Goal: Information Seeking & Learning: Learn about a topic

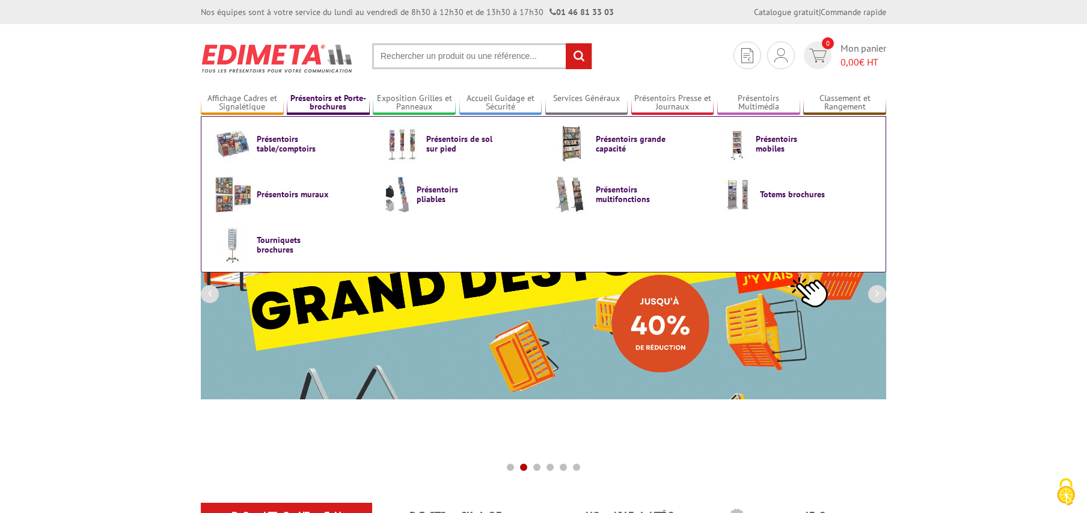
click at [325, 107] on link "Présentoirs et Porte-brochures" at bounding box center [328, 103] width 83 height 20
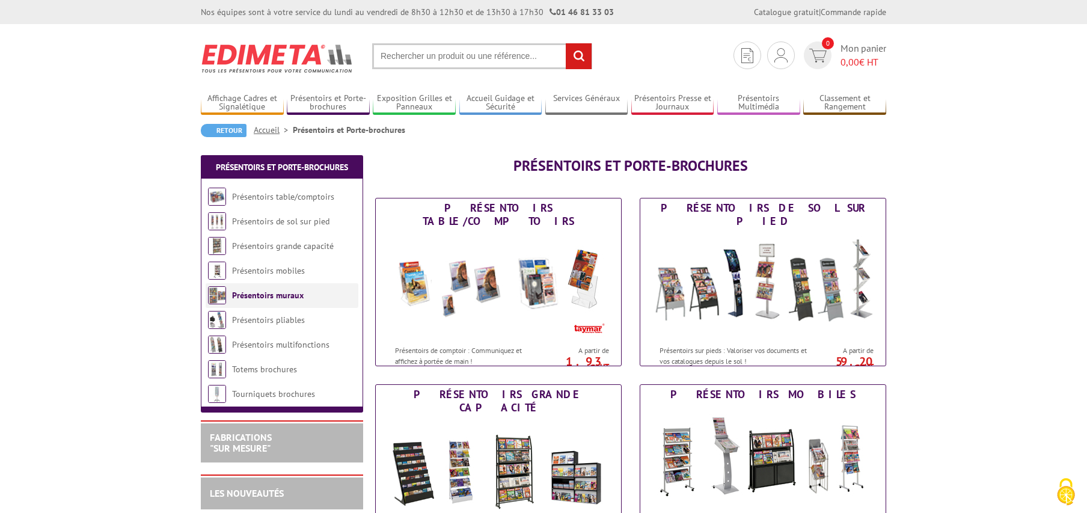
click at [281, 300] on link "Présentoirs muraux" at bounding box center [268, 295] width 72 height 11
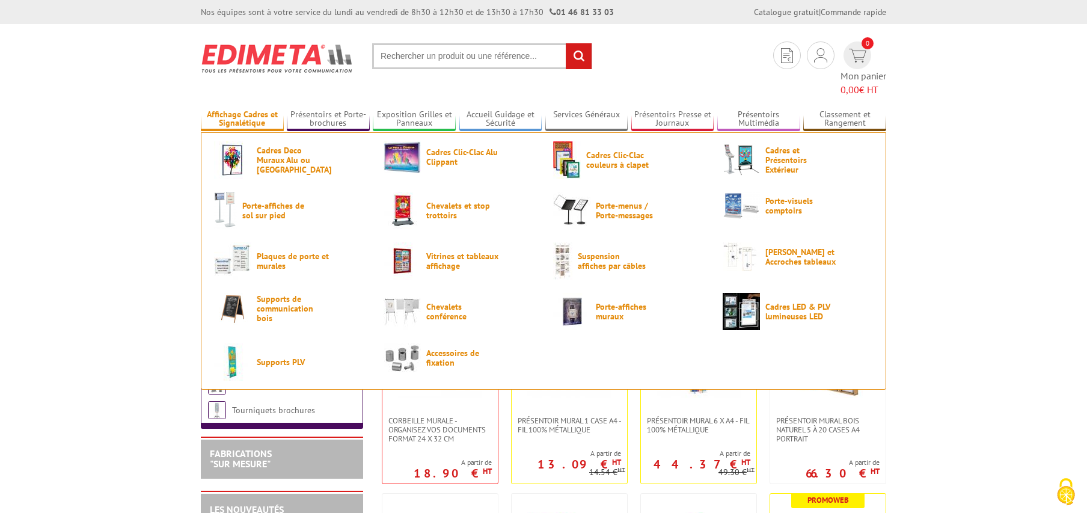
click at [249, 109] on link "Affichage Cadres et Signalétique" at bounding box center [242, 119] width 83 height 20
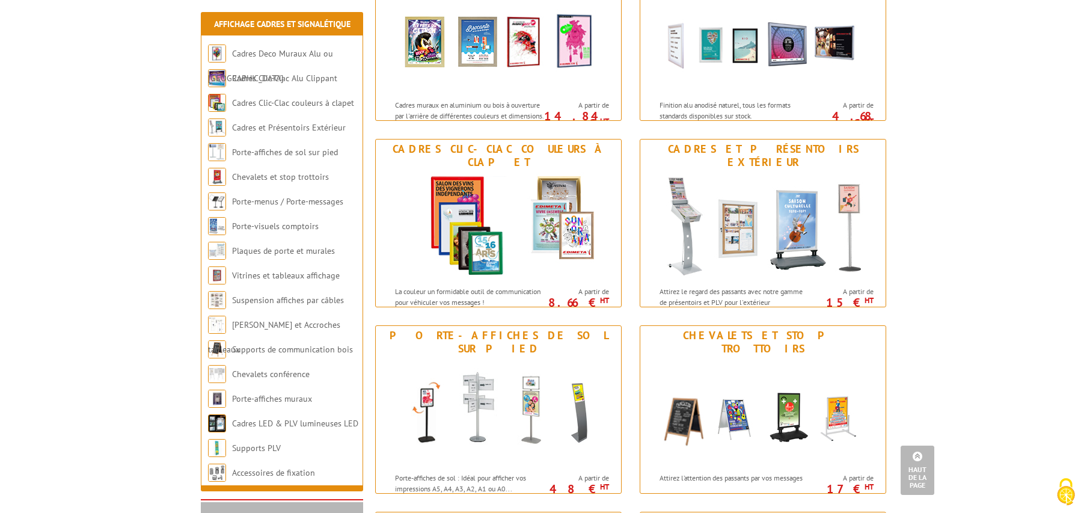
scroll to position [61, 0]
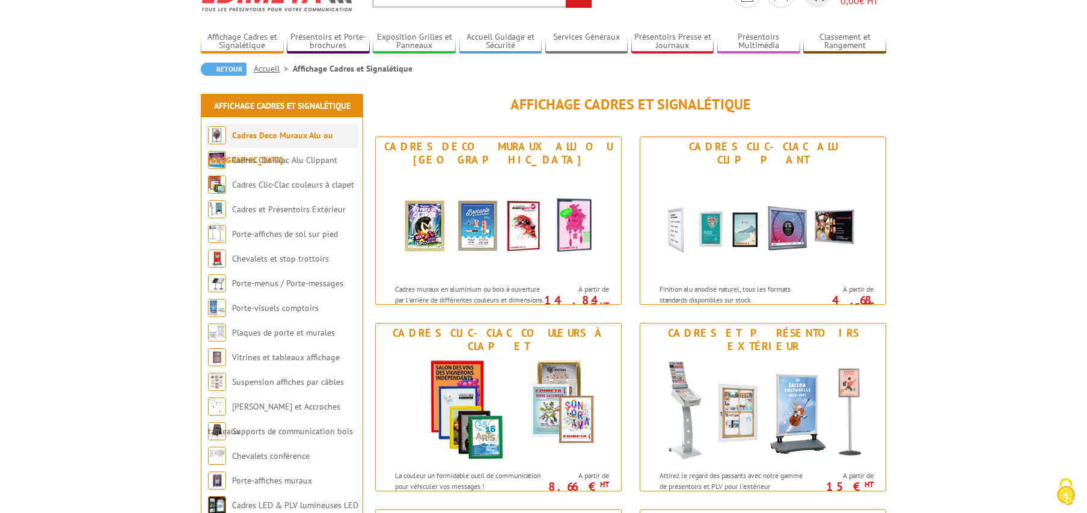
click at [299, 133] on link "Cadres Deco Muraux Alu ou [GEOGRAPHIC_DATA]" at bounding box center [270, 147] width 125 height 35
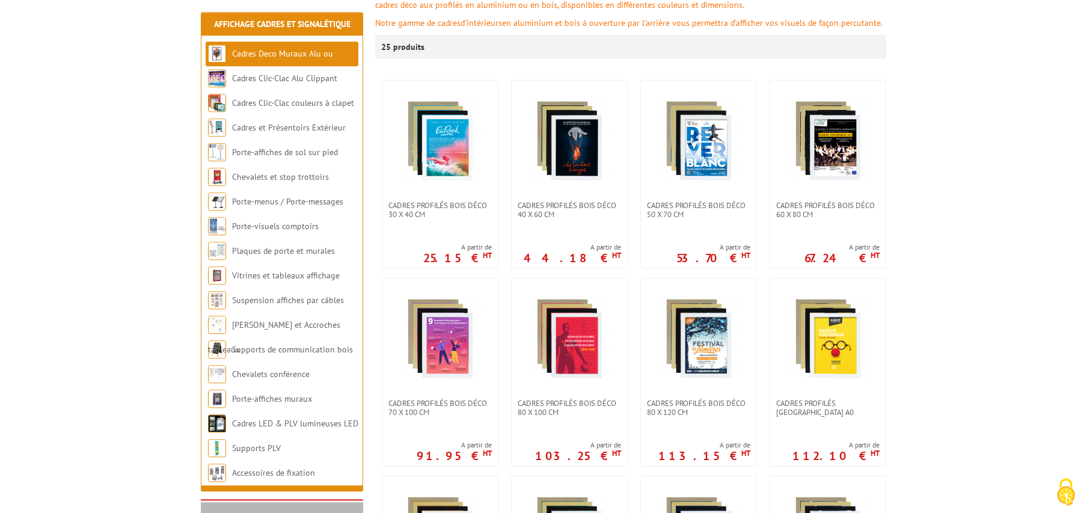
scroll to position [245, 0]
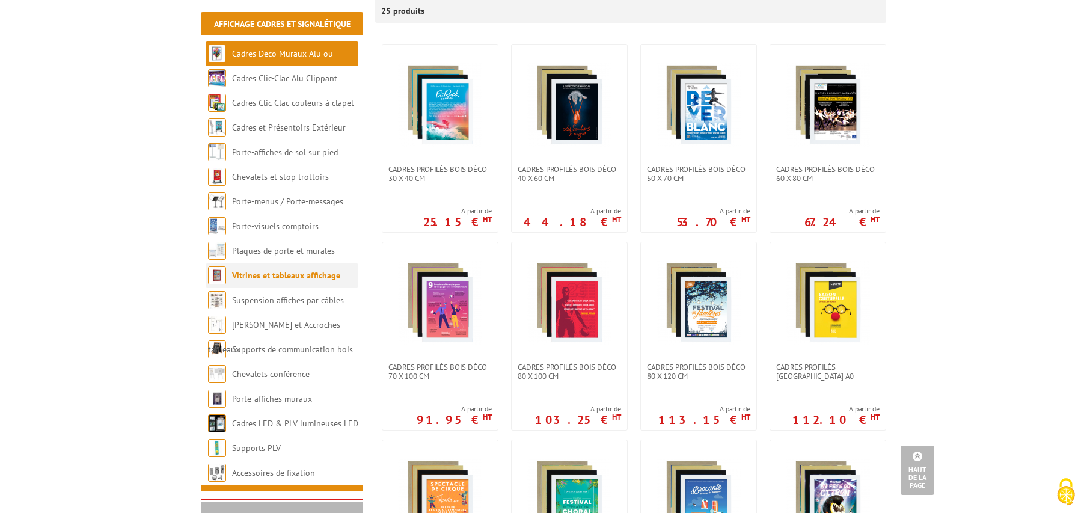
click at [321, 280] on link "Vitrines et tableaux affichage" at bounding box center [286, 275] width 108 height 11
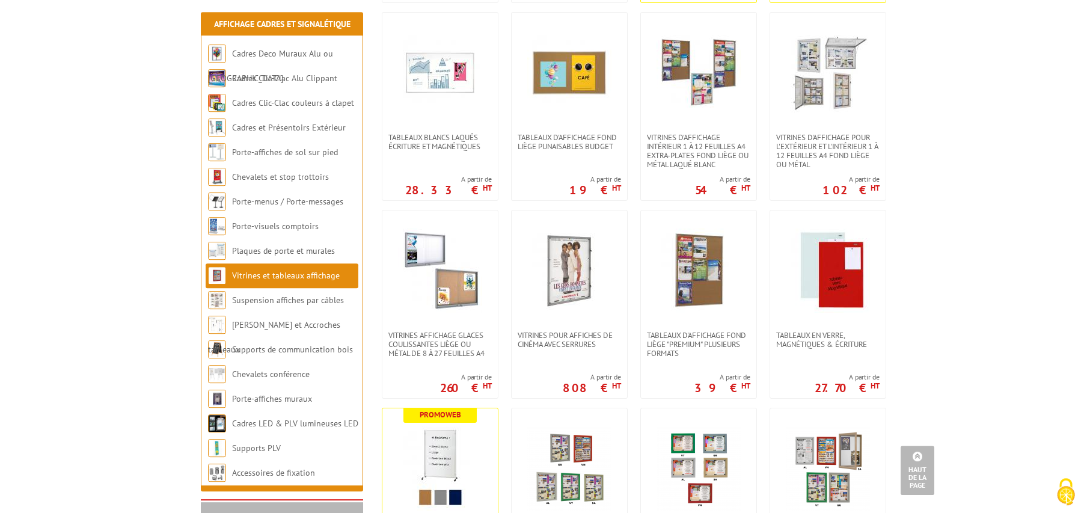
scroll to position [490, 0]
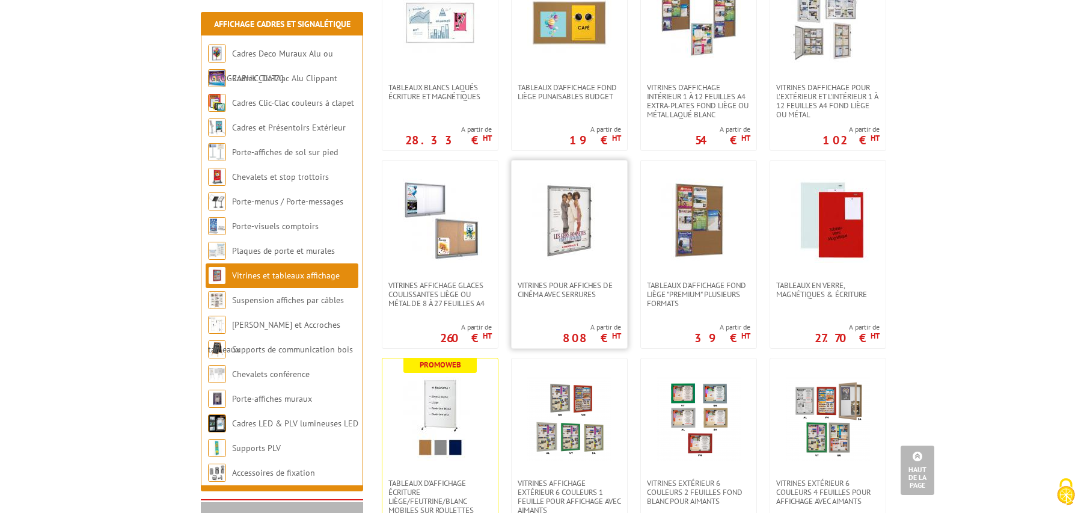
click at [570, 231] on img at bounding box center [569, 220] width 84 height 84
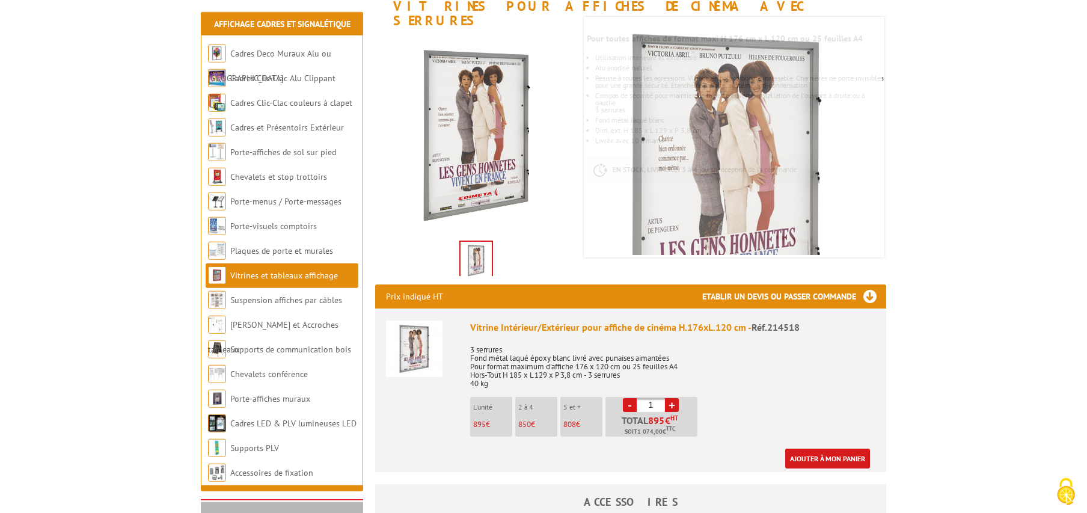
scroll to position [184, 0]
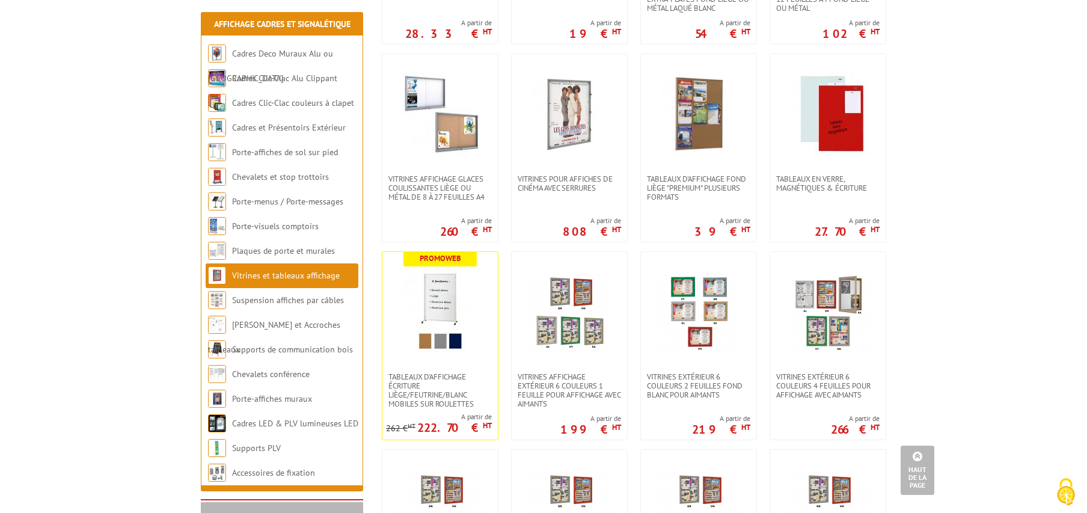
scroll to position [736, 0]
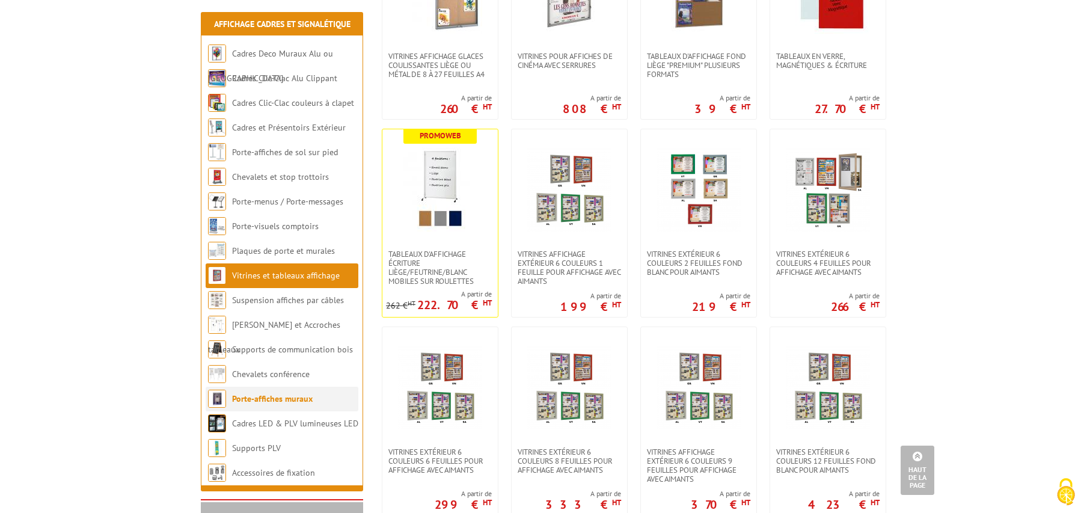
click at [299, 401] on link "Porte-affiches muraux" at bounding box center [272, 398] width 81 height 11
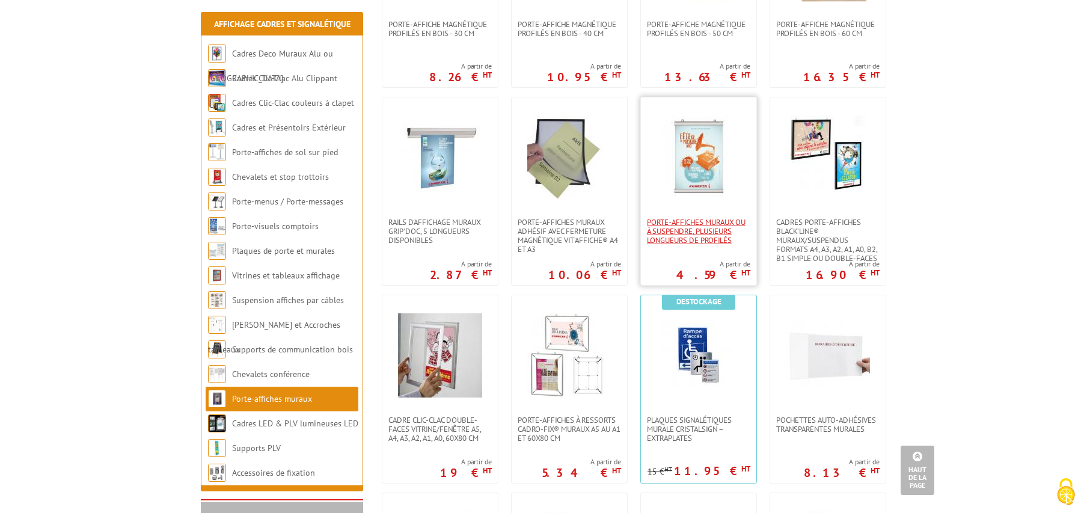
scroll to position [307, 0]
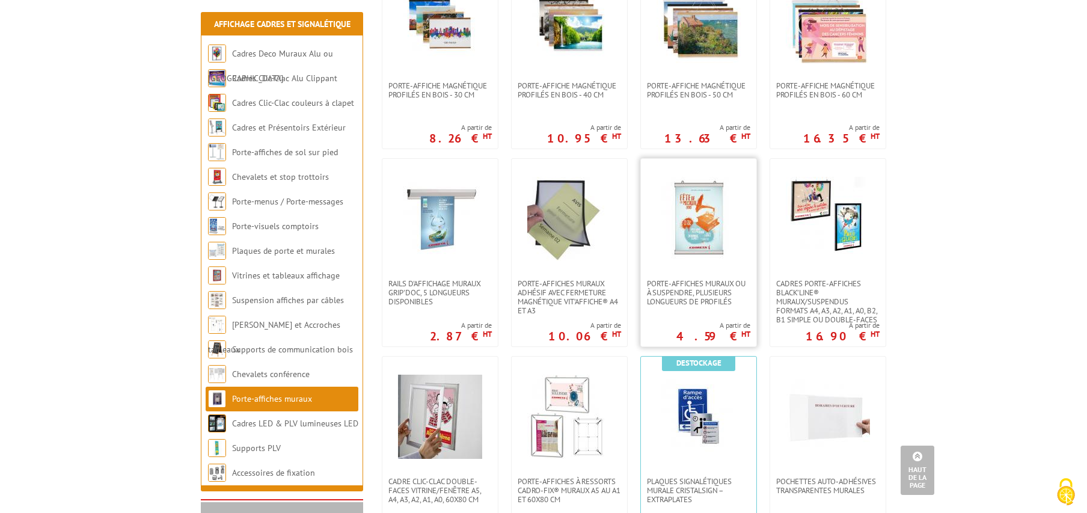
click at [688, 225] on img at bounding box center [698, 219] width 84 height 84
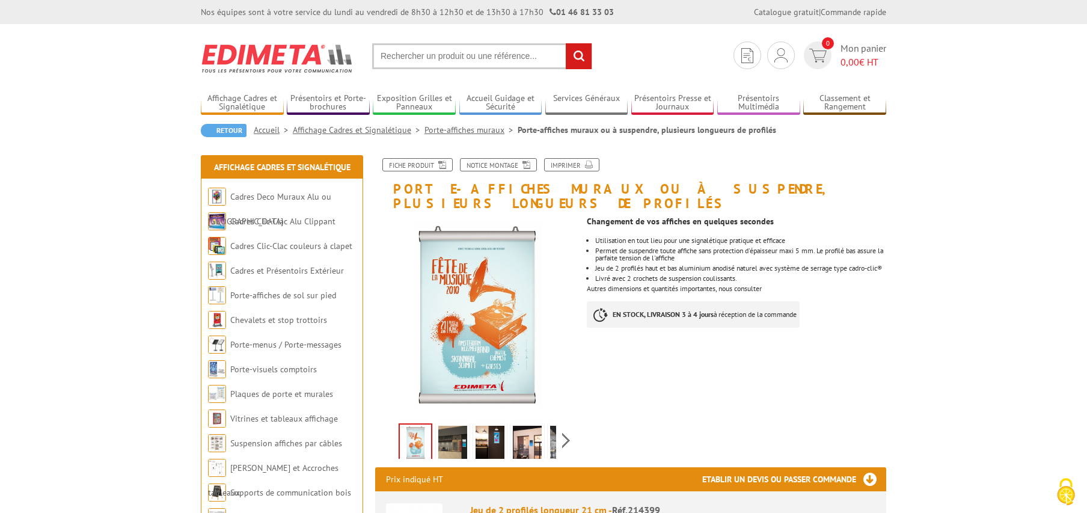
click at [459, 434] on img at bounding box center [452, 444] width 29 height 37
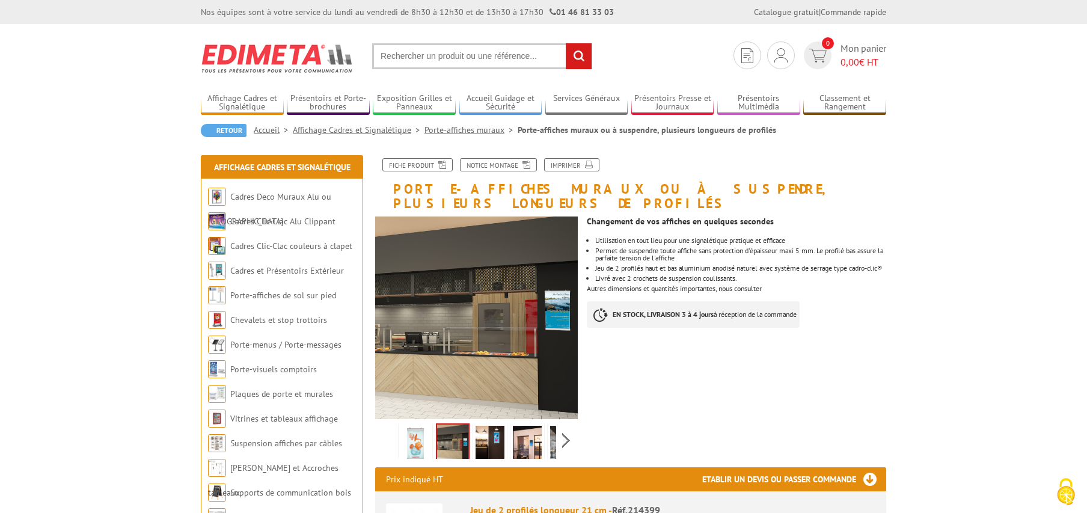
click at [496, 431] on img at bounding box center [489, 444] width 29 height 37
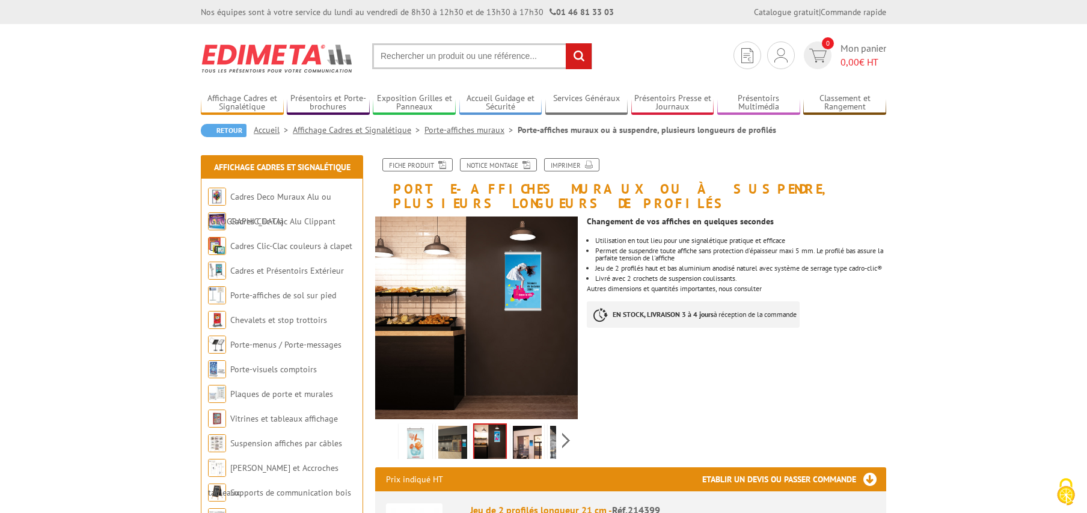
click at [528, 427] on img at bounding box center [527, 444] width 29 height 37
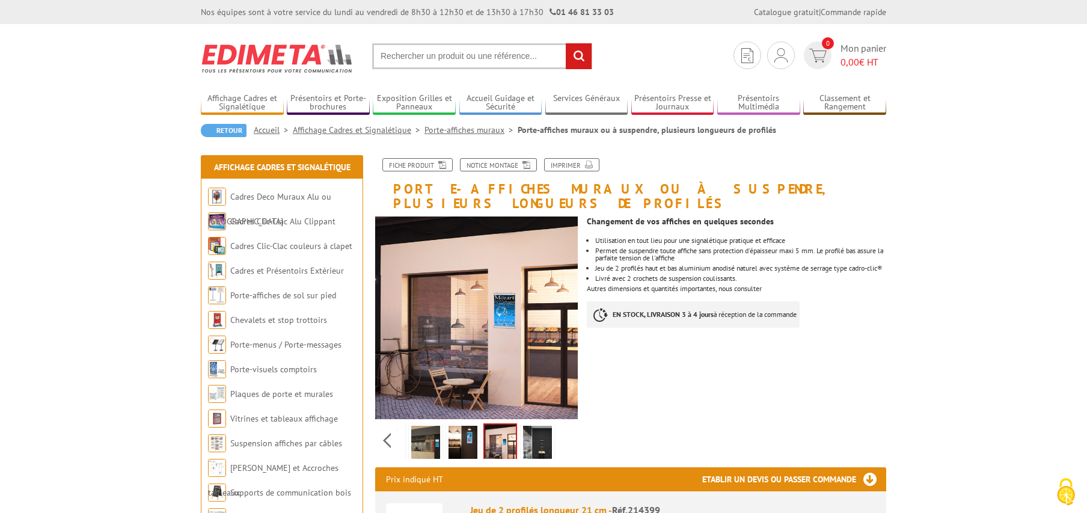
click at [563, 420] on div "Previous Next" at bounding box center [476, 440] width 203 height 42
click at [534, 426] on img at bounding box center [537, 444] width 29 height 37
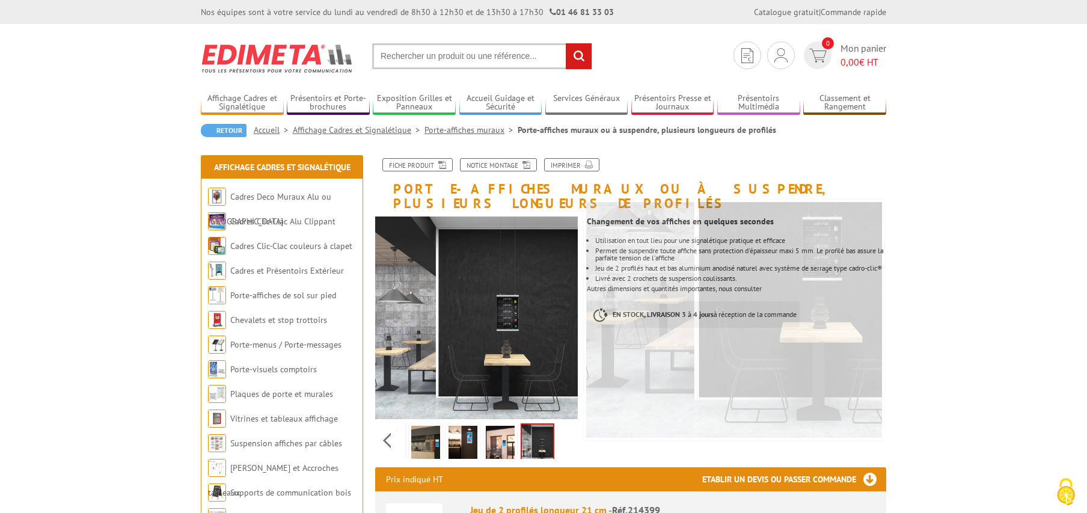
click at [422, 426] on img at bounding box center [425, 444] width 29 height 37
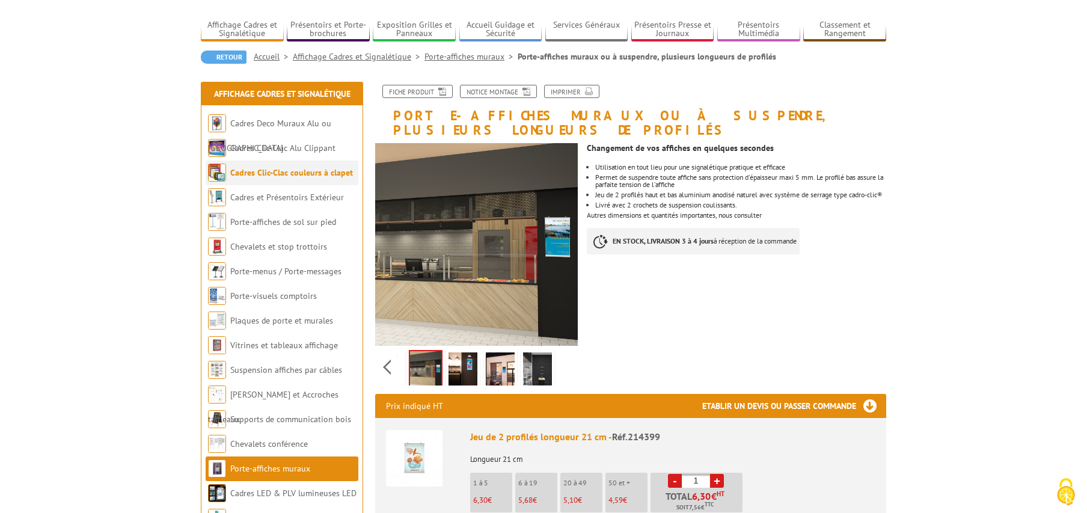
scroll to position [123, 0]
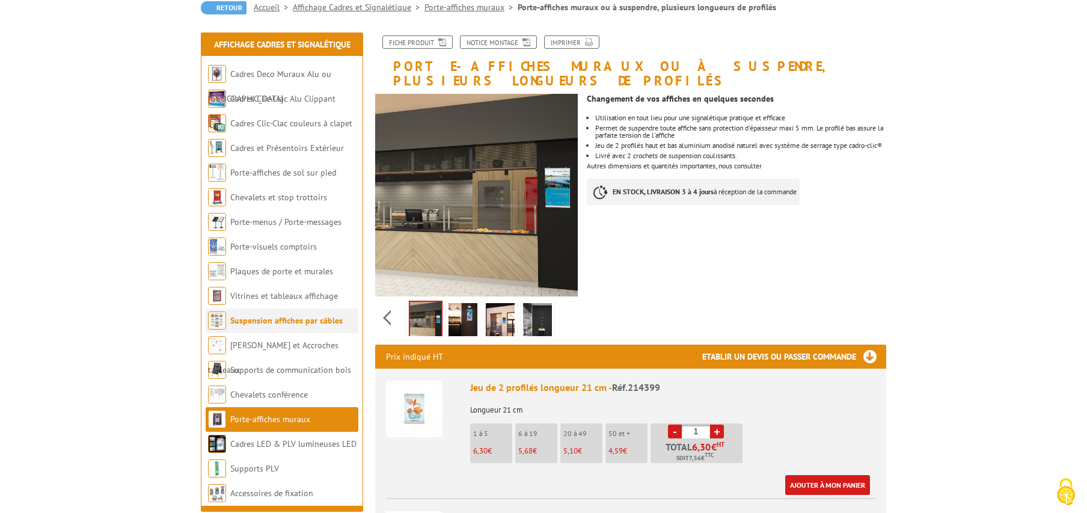
click at [324, 323] on link "Suspension affiches par câbles" at bounding box center [286, 320] width 112 height 11
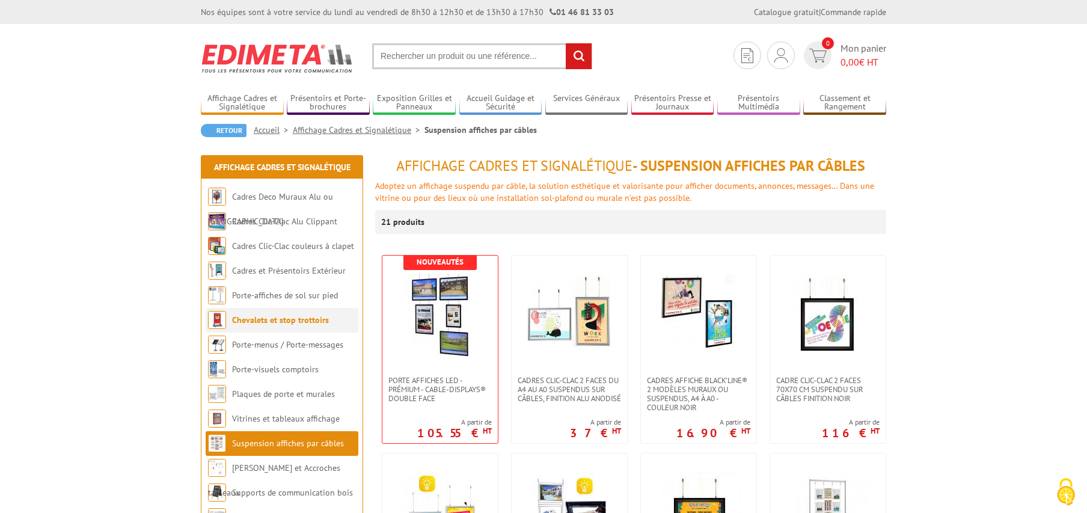
scroll to position [123, 0]
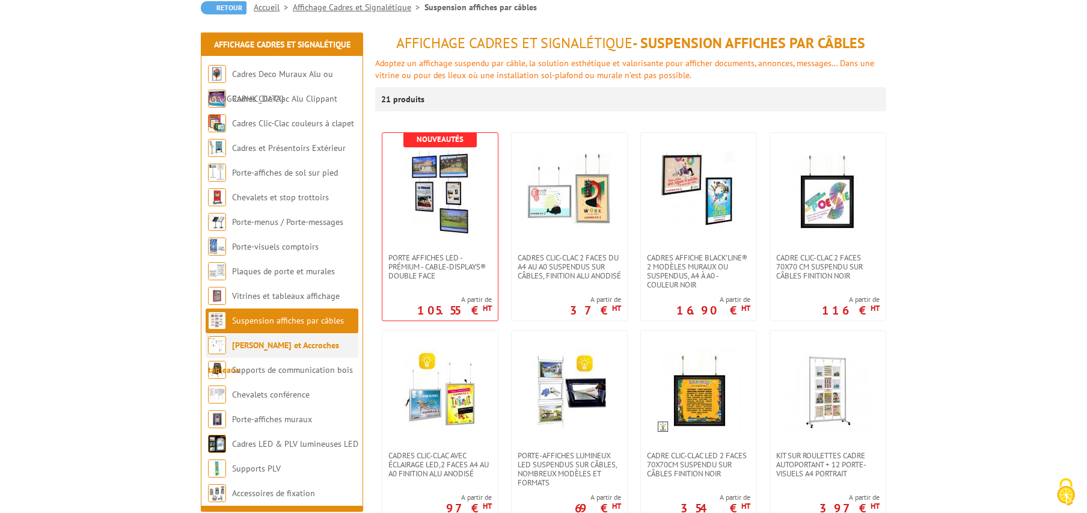
click at [297, 349] on link "[PERSON_NAME] et Accroches tableaux" at bounding box center [273, 357] width 131 height 35
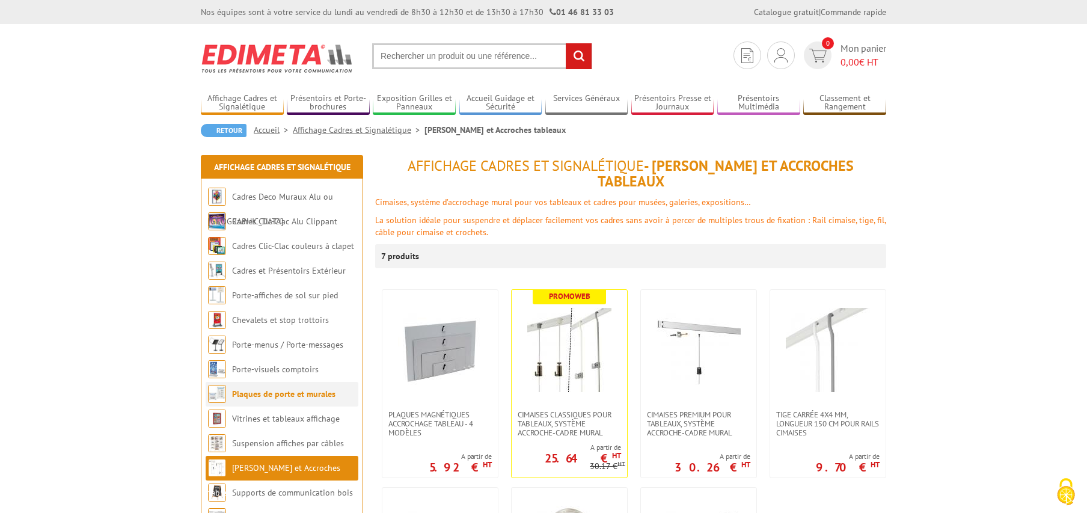
scroll to position [123, 0]
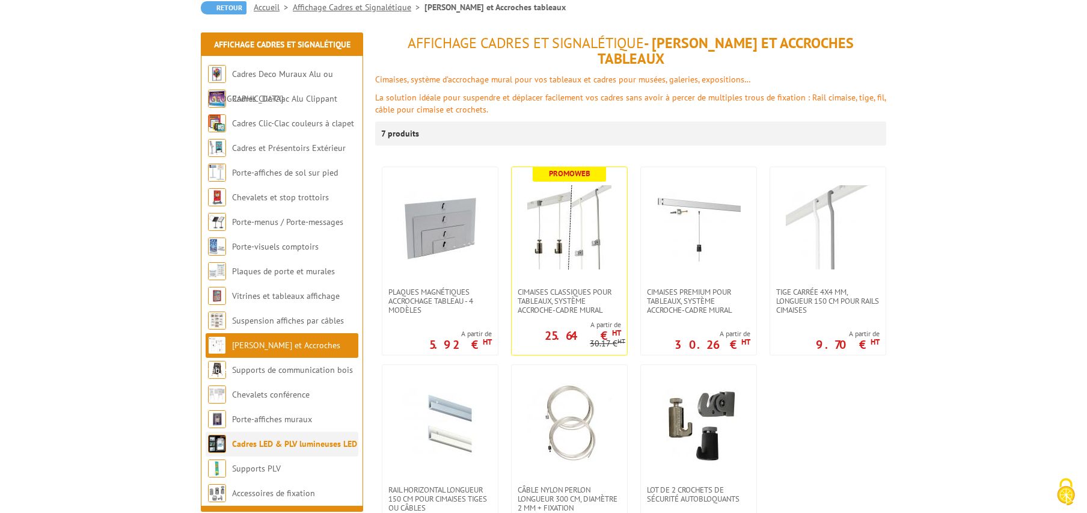
click at [294, 441] on link "Cadres LED & PLV lumineuses LED" at bounding box center [294, 443] width 125 height 11
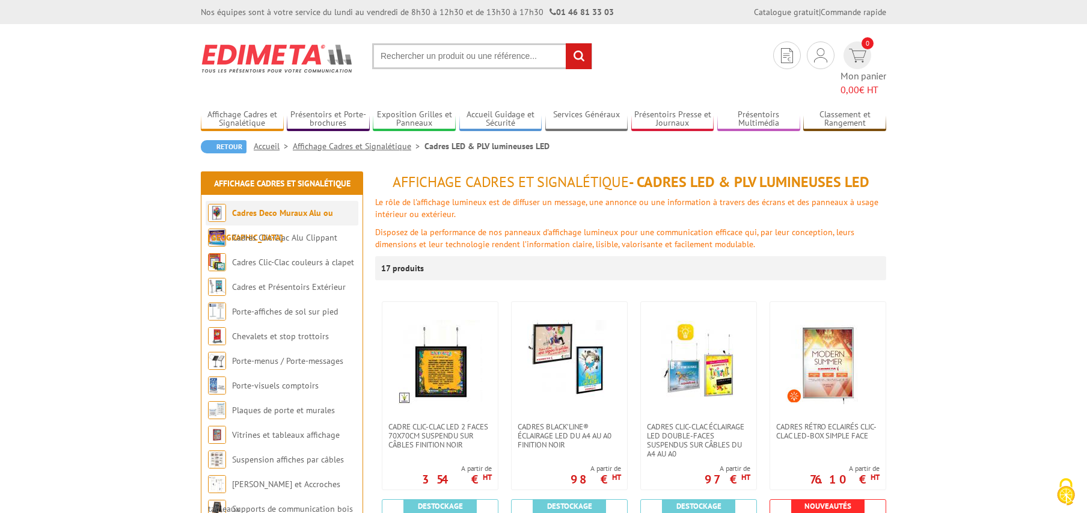
click at [328, 207] on link "Cadres Deco Muraux Alu ou [GEOGRAPHIC_DATA]" at bounding box center [270, 224] width 125 height 35
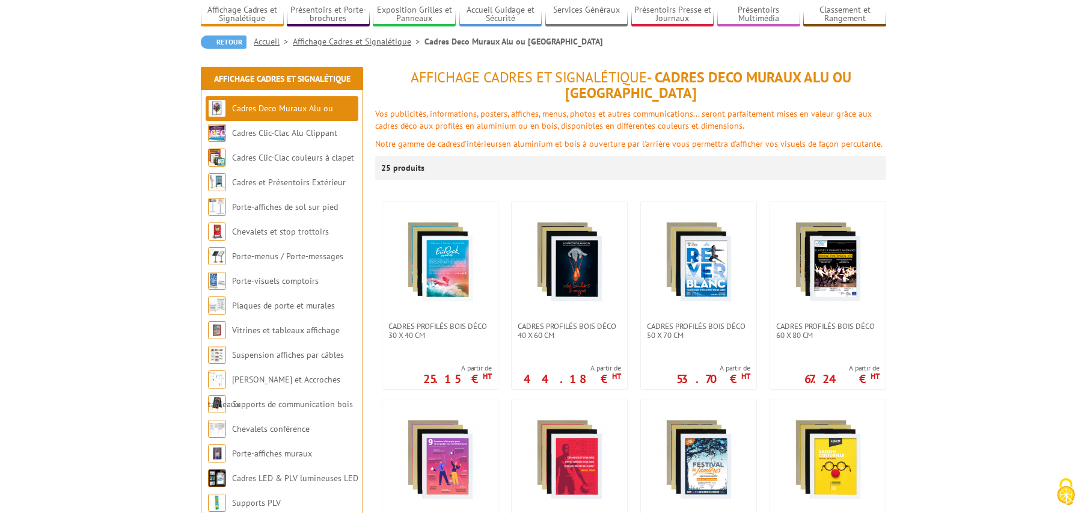
scroll to position [123, 0]
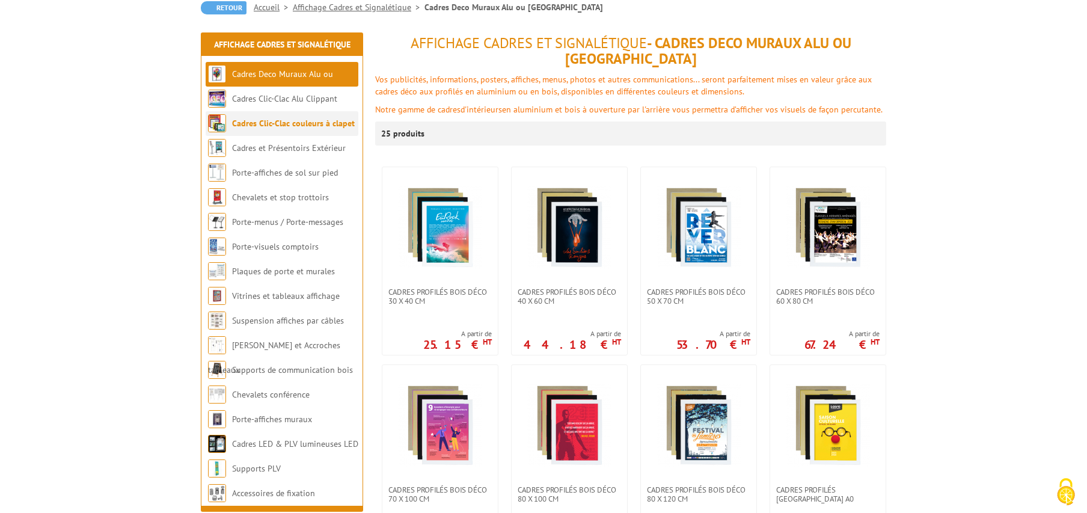
click at [319, 128] on link "Cadres Clic-Clac couleurs à clapet" at bounding box center [293, 123] width 123 height 11
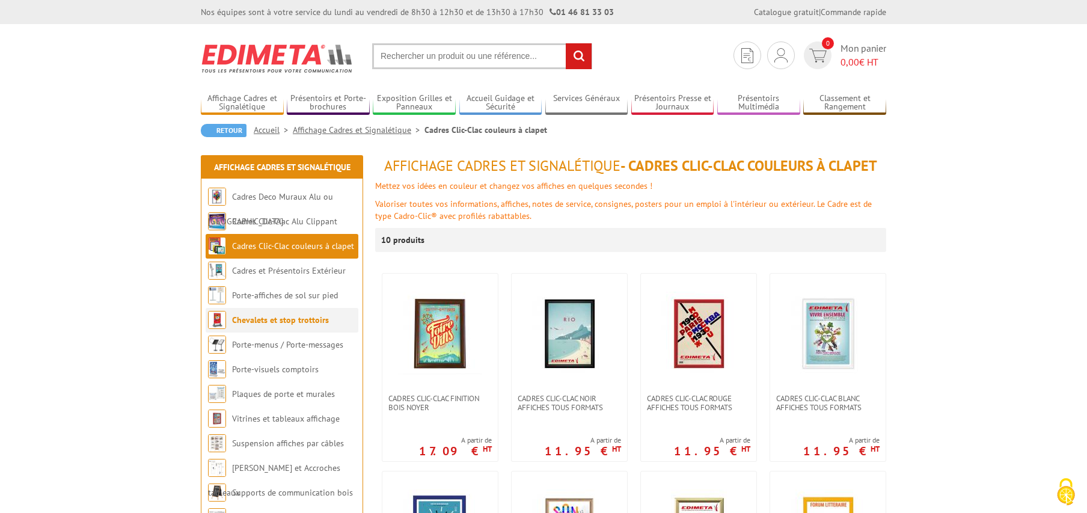
scroll to position [123, 0]
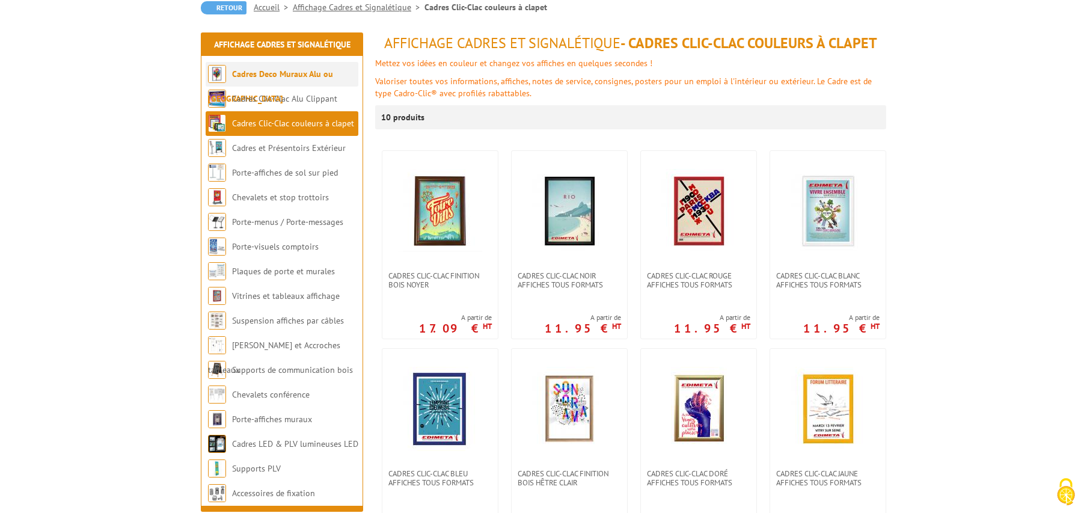
click at [330, 70] on link "Cadres Deco Muraux Alu ou [GEOGRAPHIC_DATA]" at bounding box center [270, 86] width 125 height 35
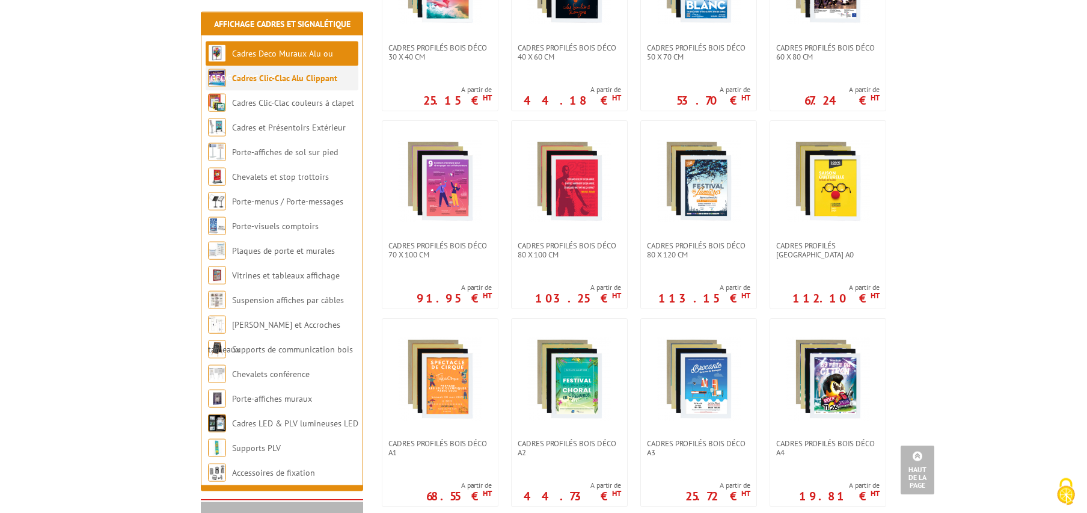
scroll to position [245, 0]
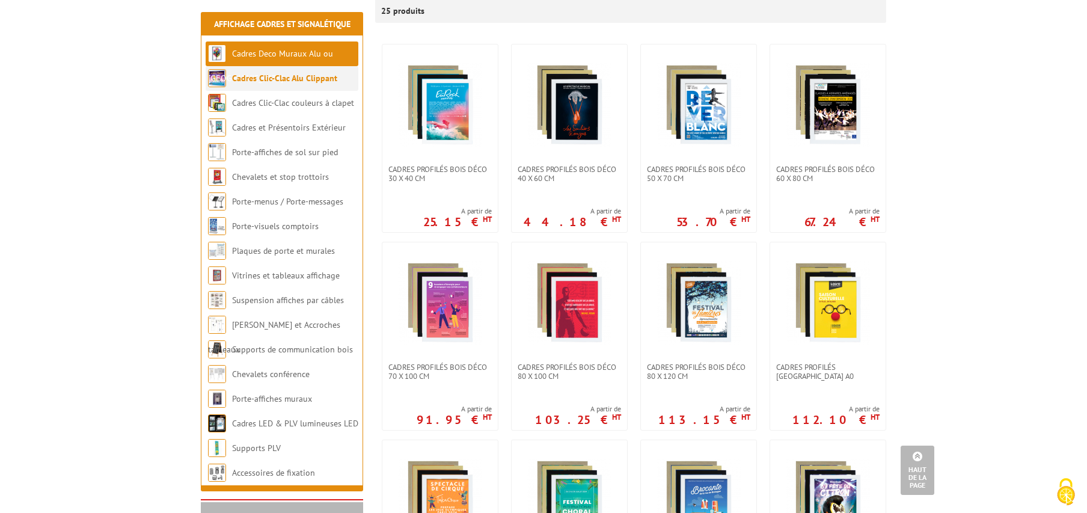
click at [305, 78] on link "Cadres Clic-Clac Alu Clippant" at bounding box center [284, 78] width 105 height 11
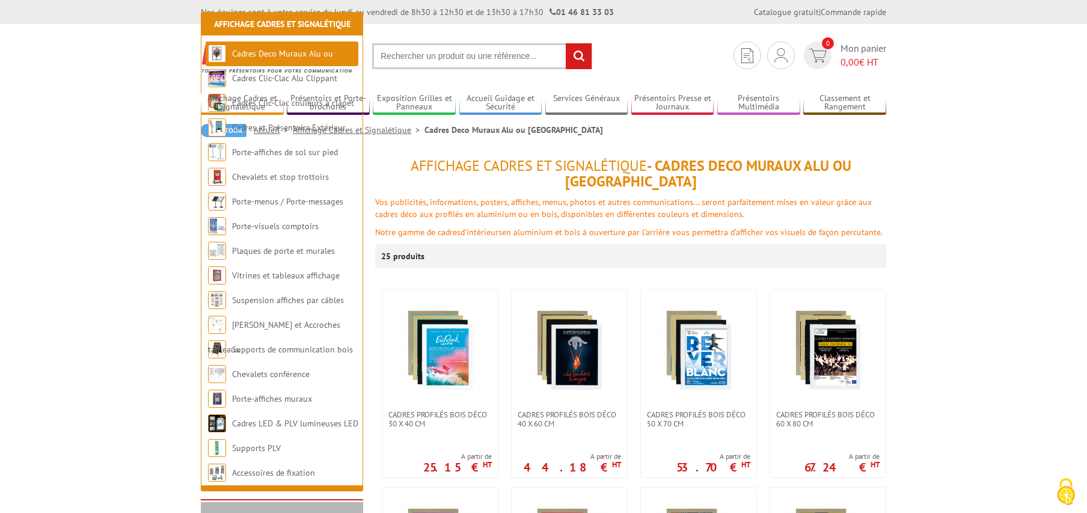
scroll to position [245, 0]
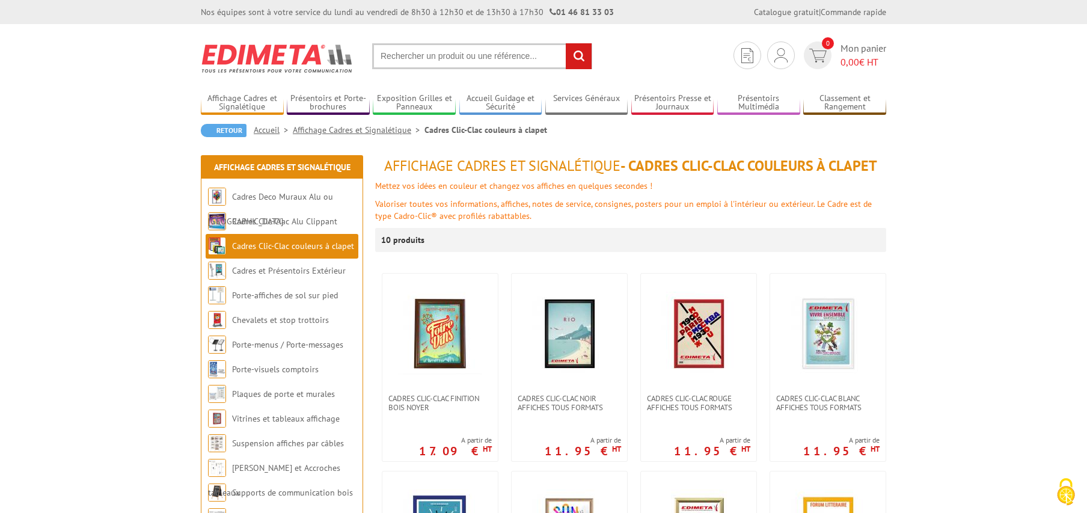
scroll to position [123, 0]
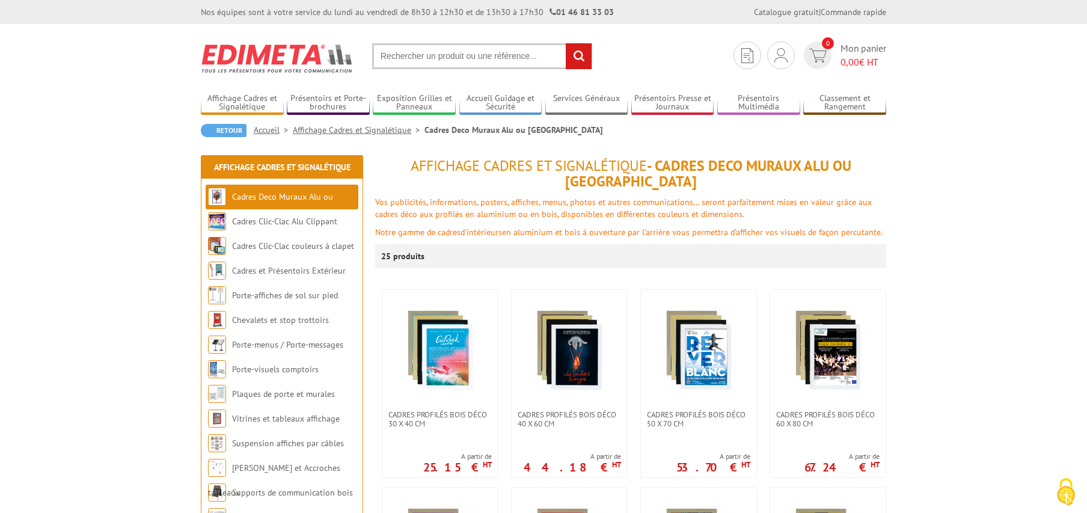
scroll to position [123, 0]
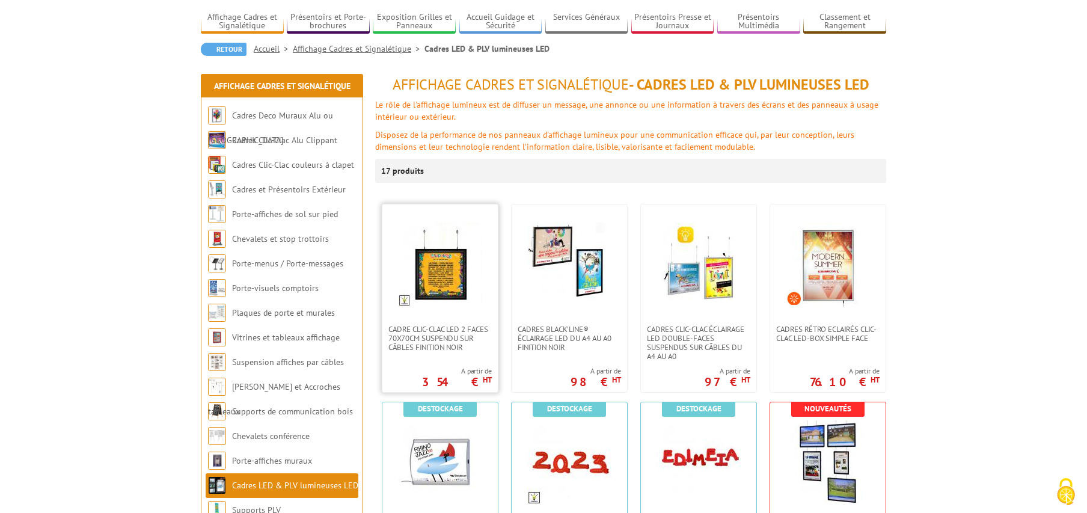
scroll to position [123, 0]
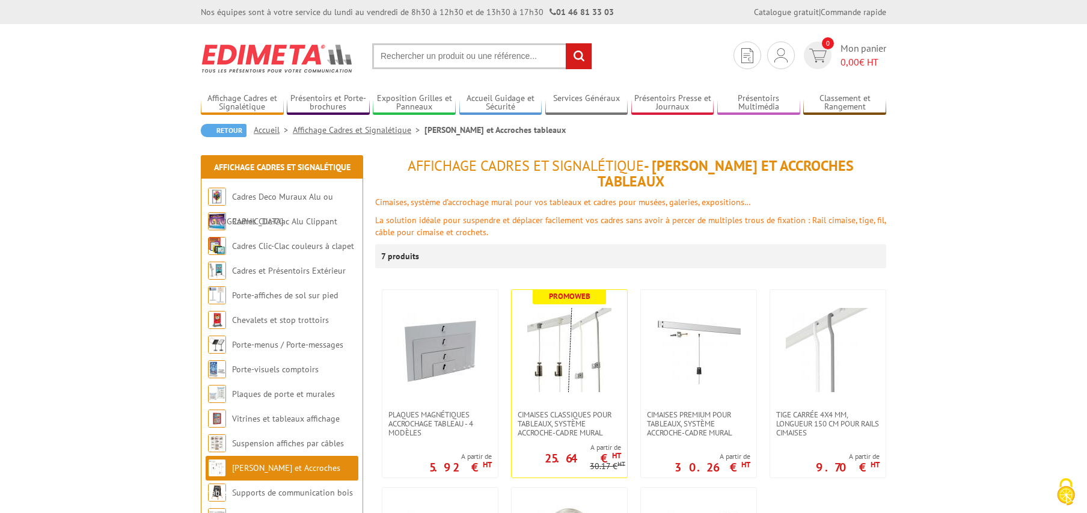
scroll to position [123, 0]
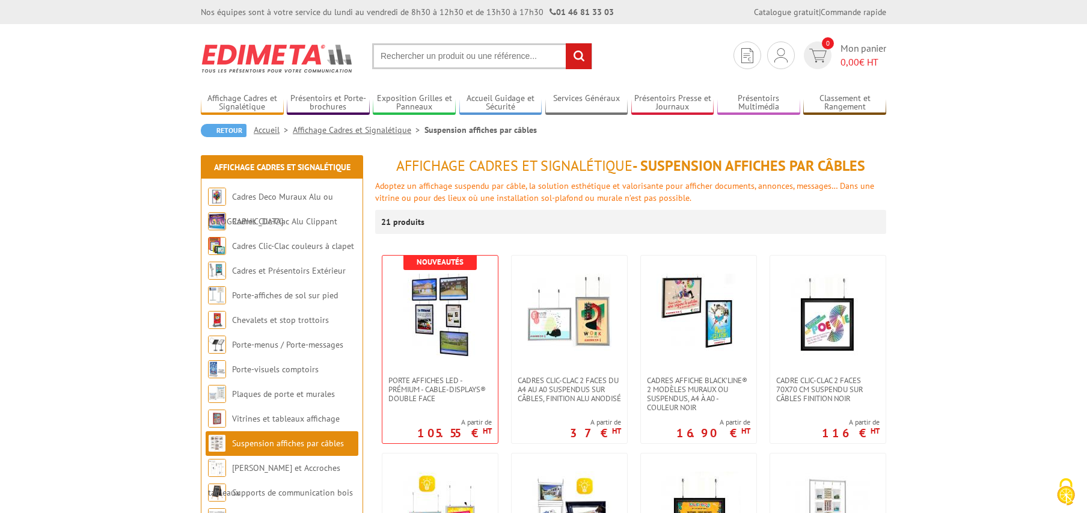
scroll to position [123, 0]
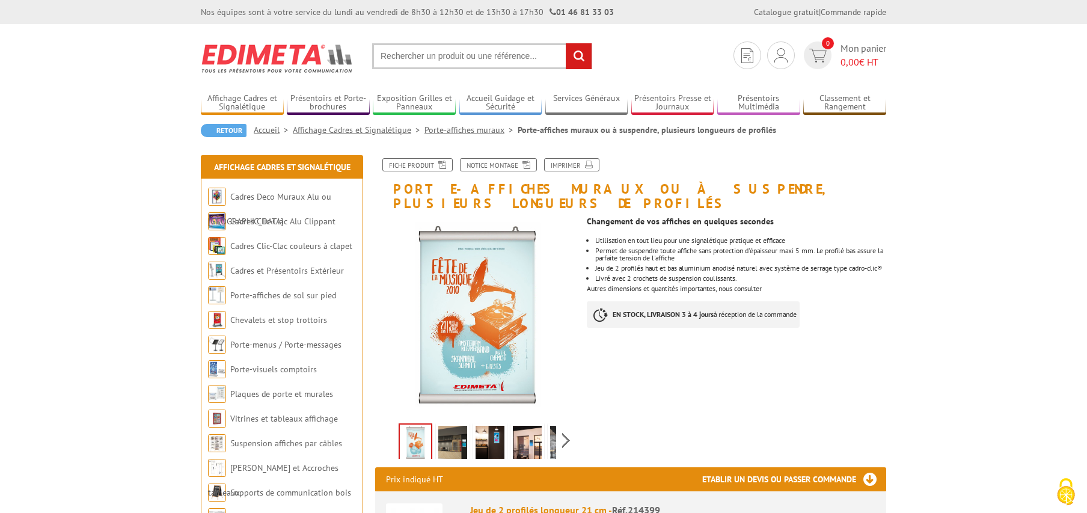
scroll to position [123, 0]
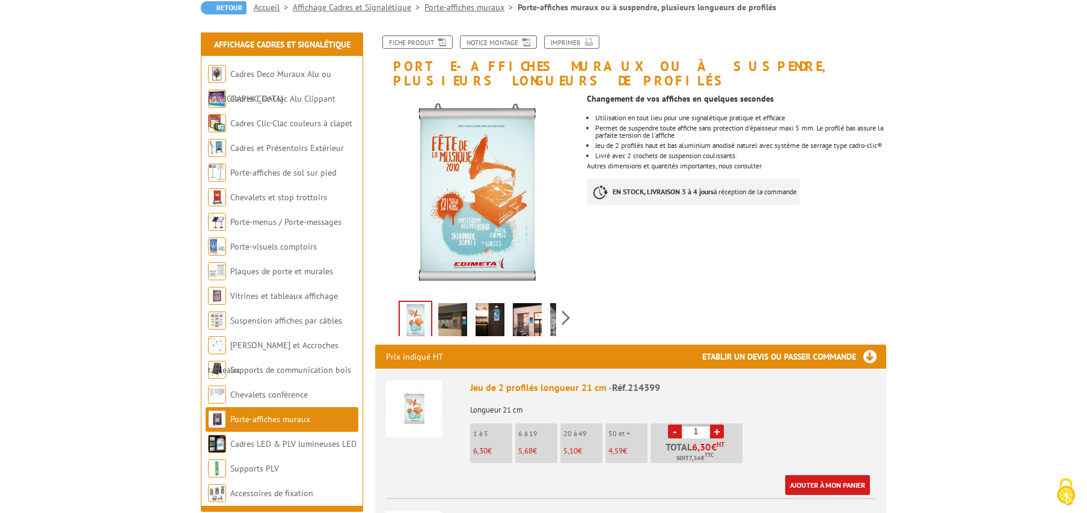
click at [718, 424] on link "+" at bounding box center [717, 431] width 14 height 14
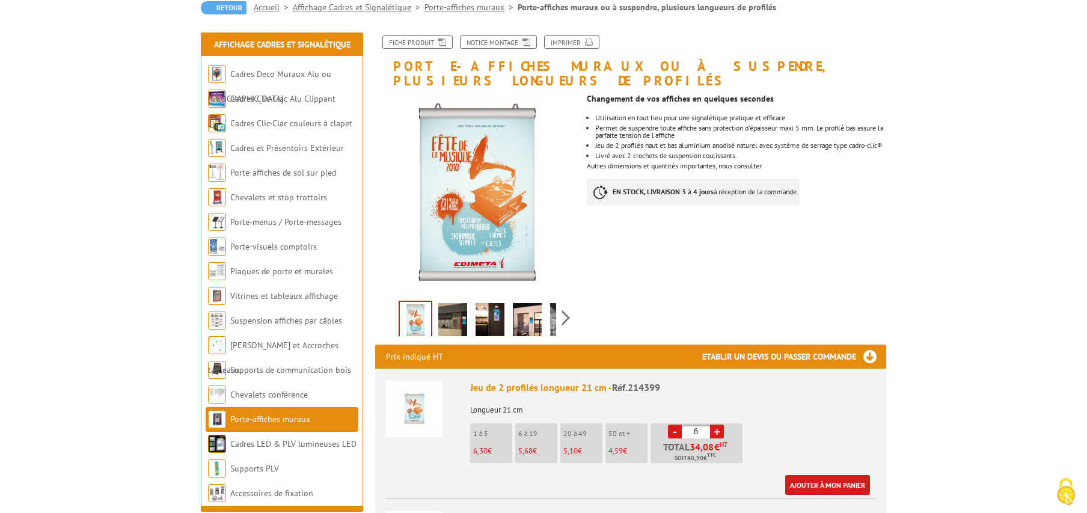
click at [718, 424] on link "+" at bounding box center [717, 431] width 14 height 14
type input "7"
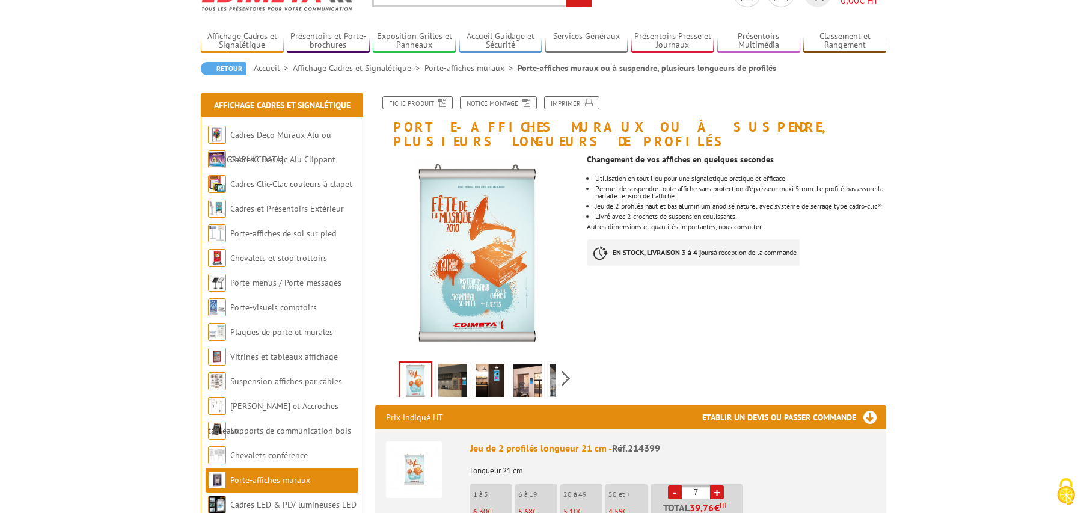
scroll to position [61, 0]
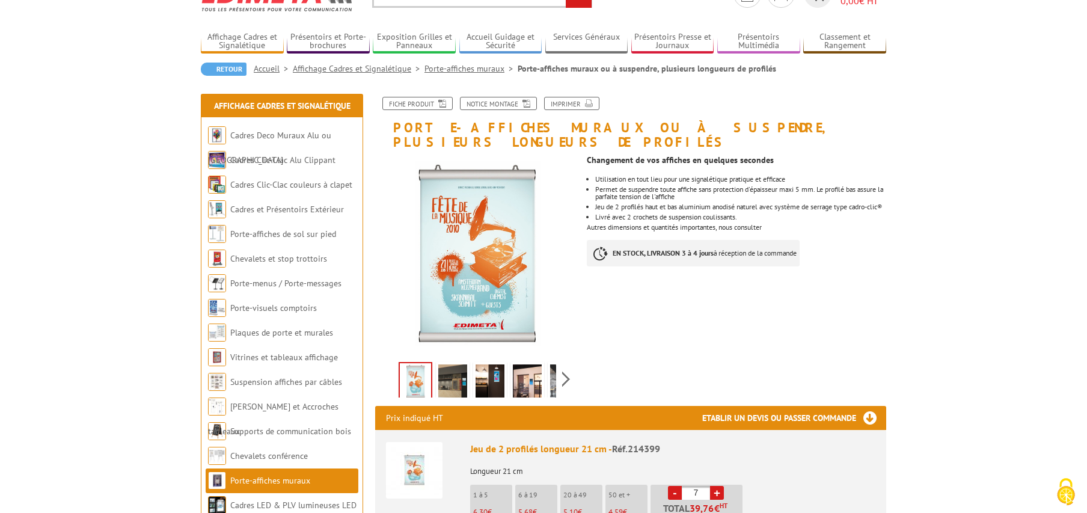
click at [450, 367] on img at bounding box center [452, 382] width 29 height 37
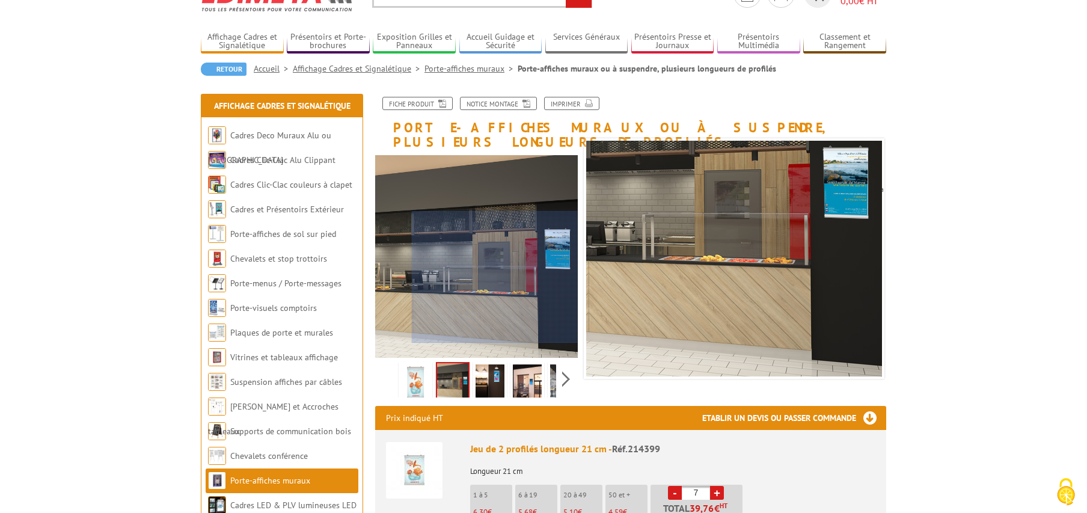
click at [547, 291] on div at bounding box center [495, 277] width 166 height 132
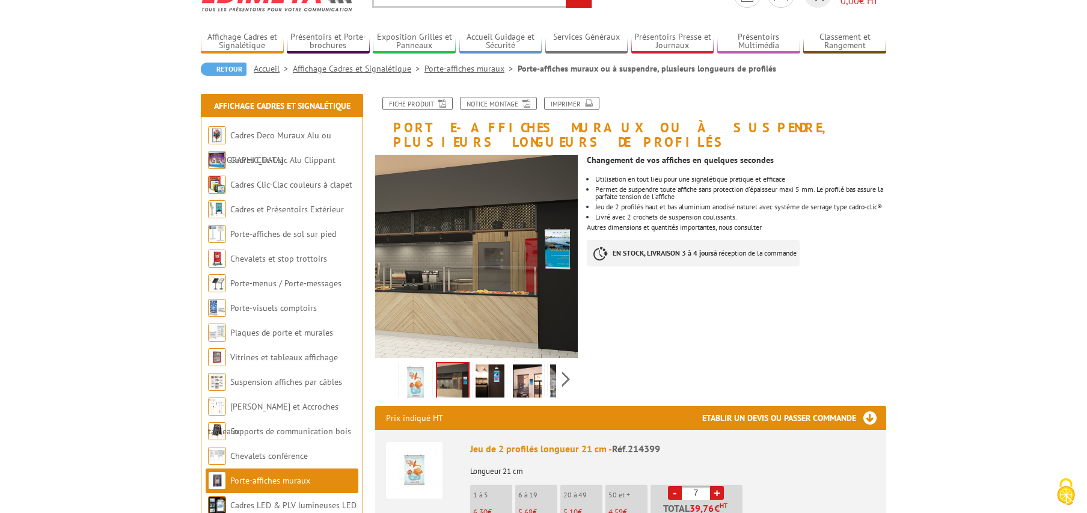
click at [414, 365] on img at bounding box center [415, 382] width 29 height 37
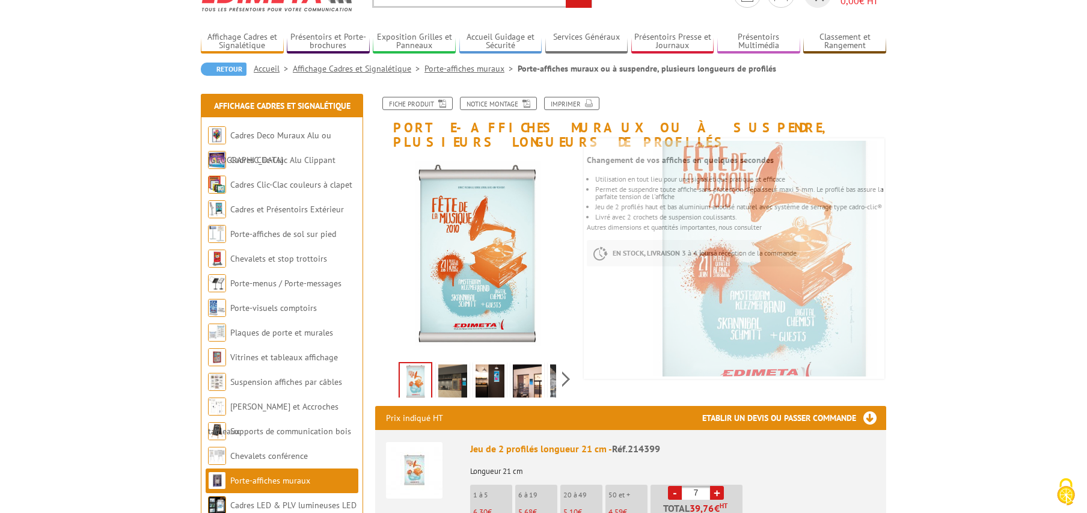
click at [526, 365] on img at bounding box center [527, 382] width 29 height 37
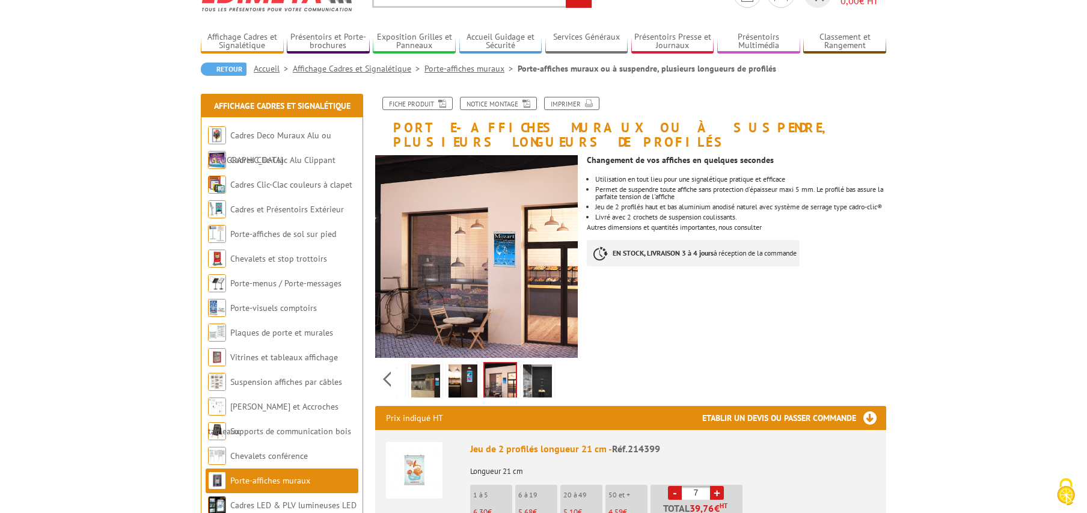
click at [568, 364] on div "Previous Next" at bounding box center [476, 379] width 203 height 42
click at [530, 364] on img at bounding box center [537, 382] width 29 height 37
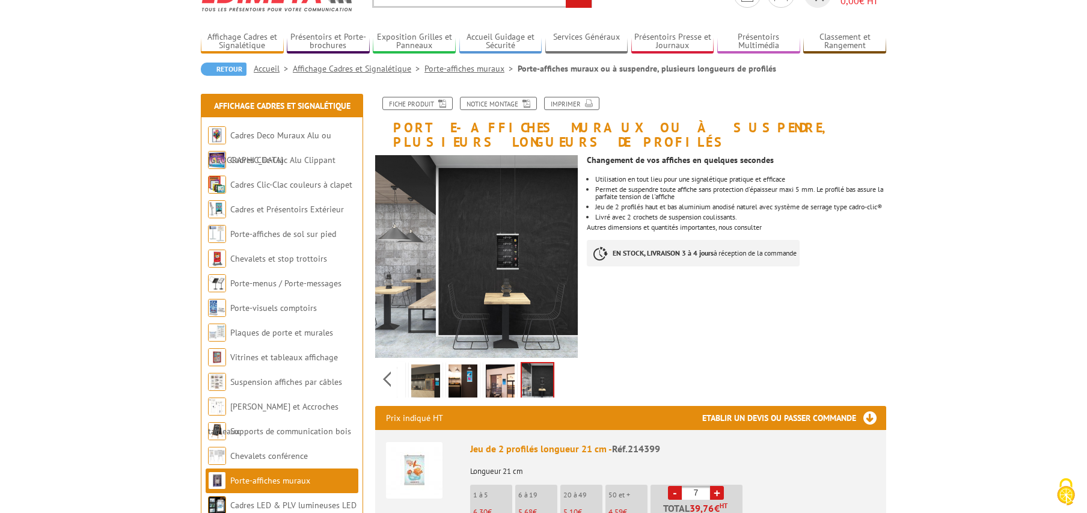
click at [497, 367] on img at bounding box center [500, 382] width 29 height 37
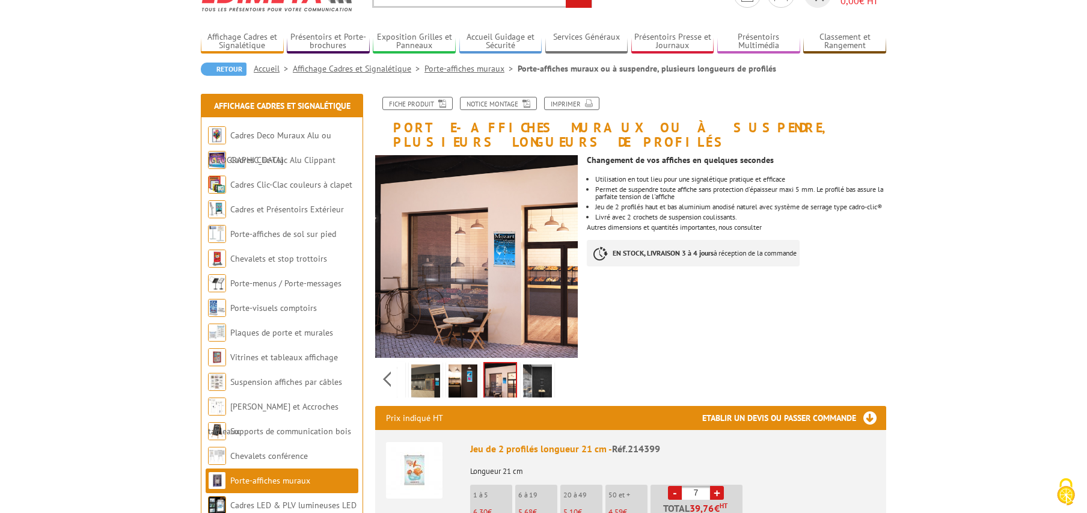
click at [457, 371] on img at bounding box center [462, 382] width 29 height 37
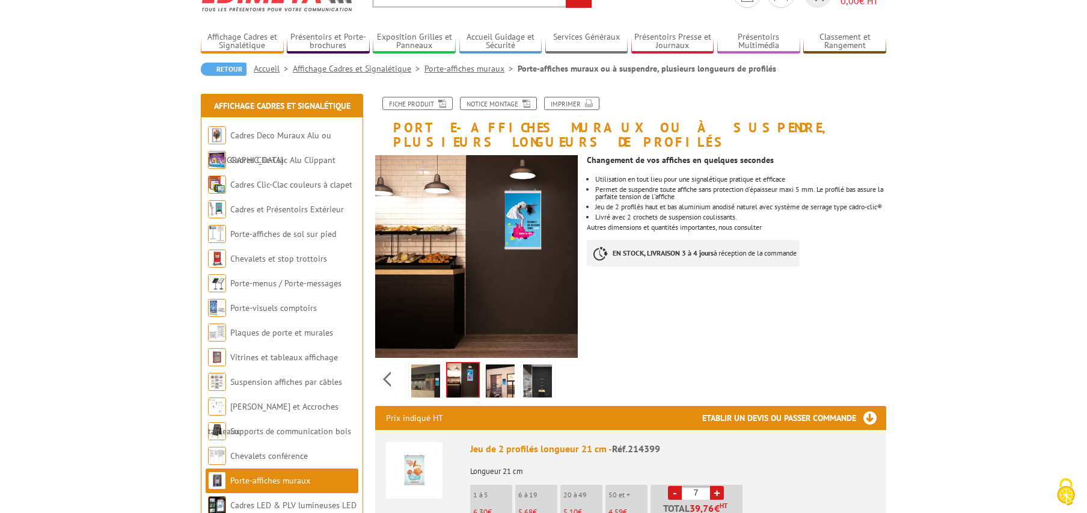
click at [425, 364] on img at bounding box center [425, 382] width 29 height 37
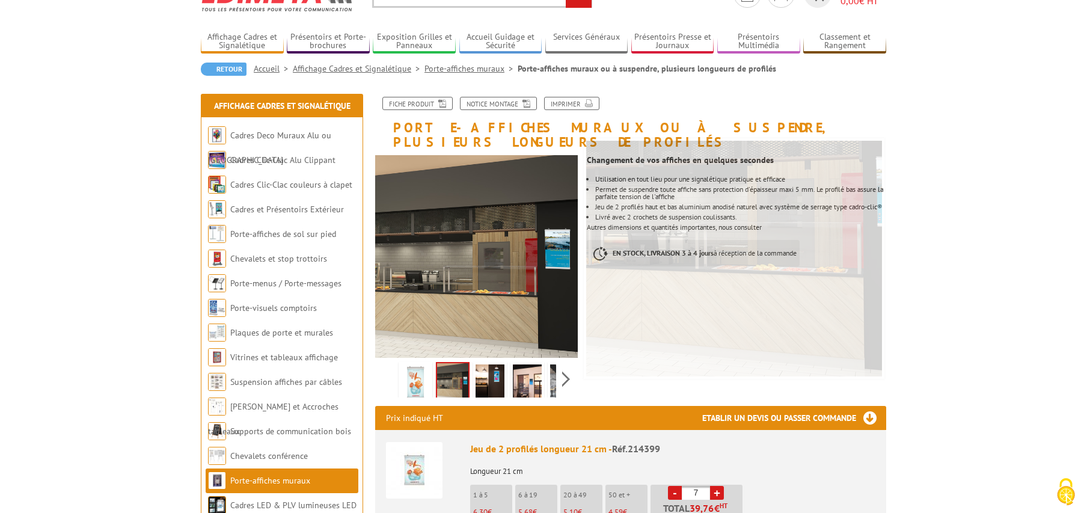
click at [387, 371] on div "Previous Next" at bounding box center [476, 379] width 203 height 42
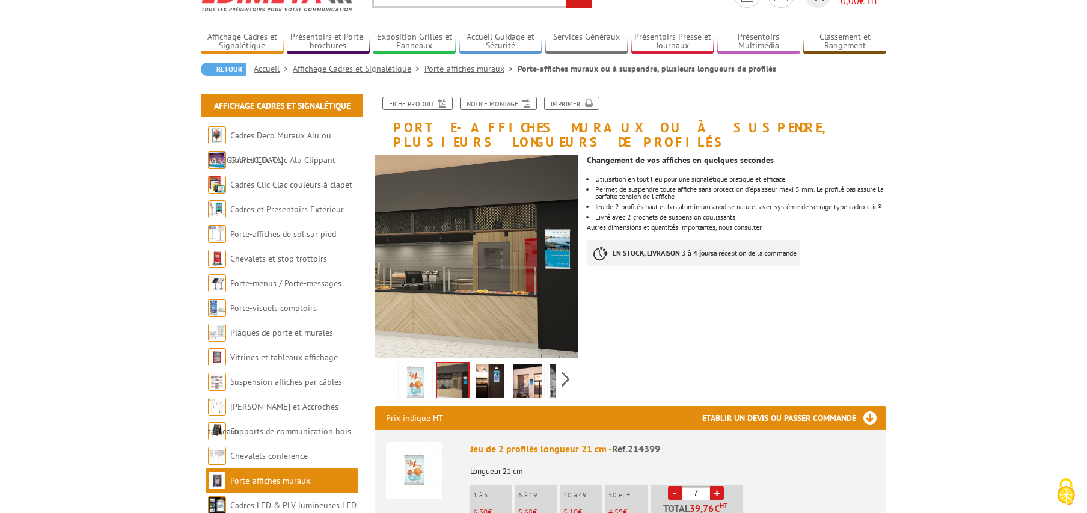
click at [406, 365] on img at bounding box center [415, 382] width 29 height 37
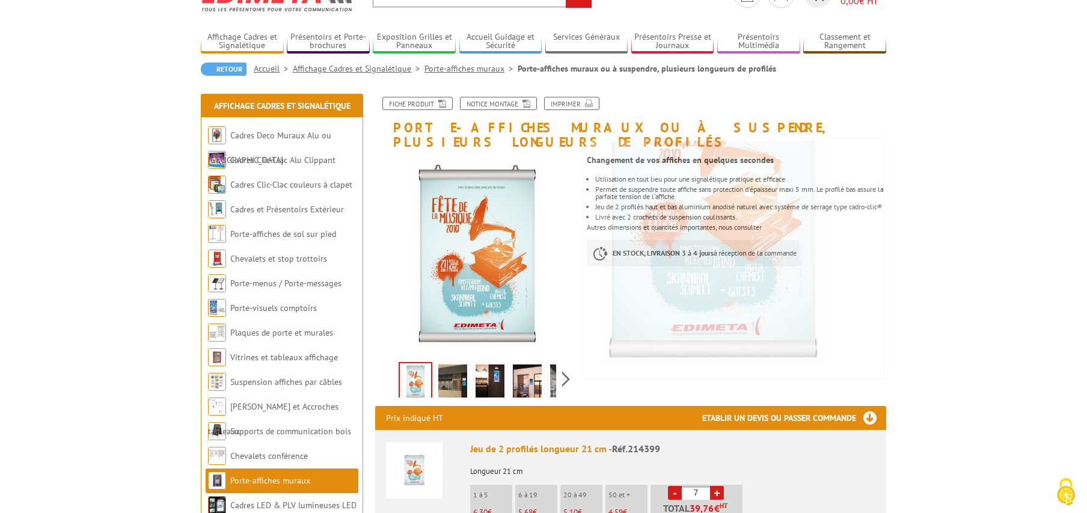
click at [486, 371] on img at bounding box center [489, 382] width 29 height 37
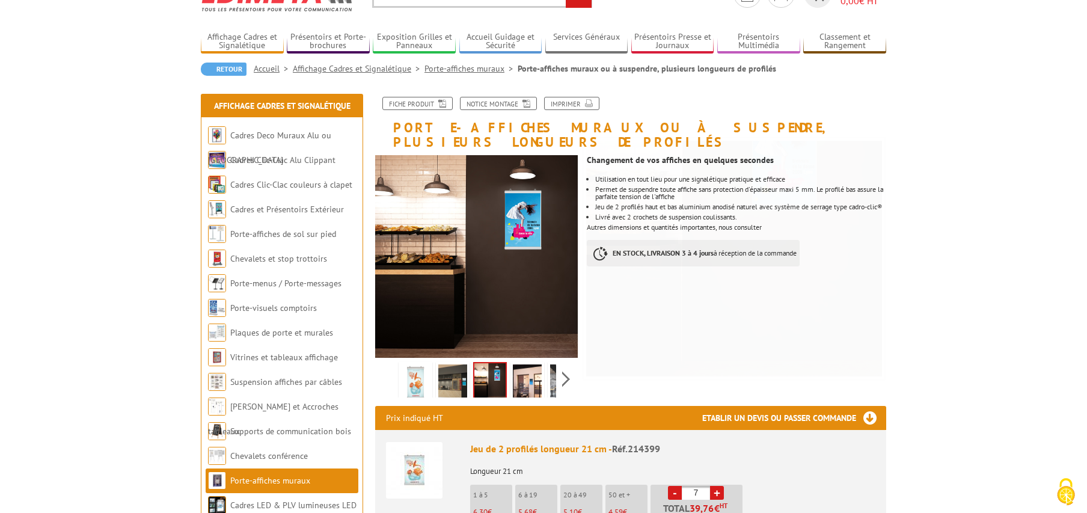
click at [530, 380] on img at bounding box center [527, 382] width 29 height 37
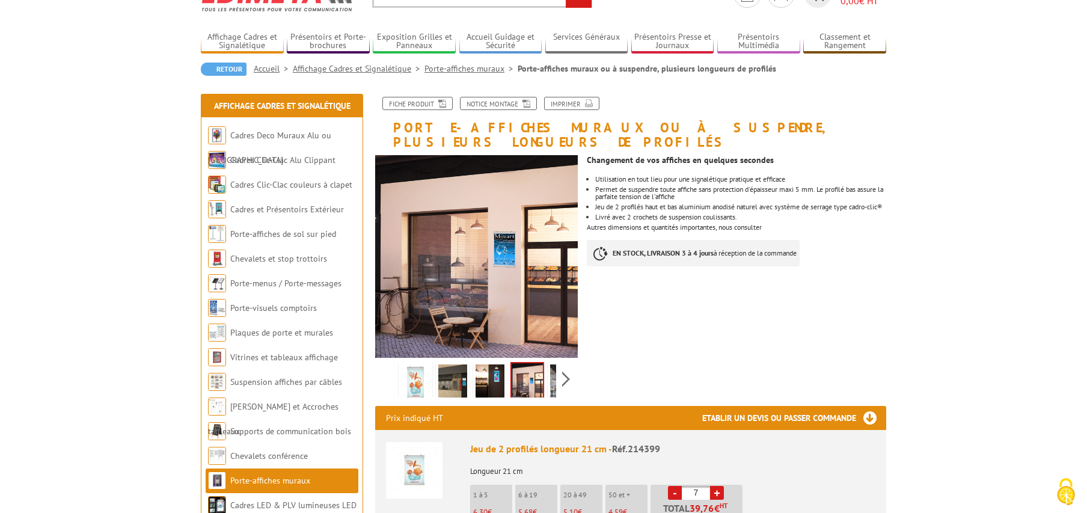
click at [552, 367] on img at bounding box center [564, 382] width 29 height 37
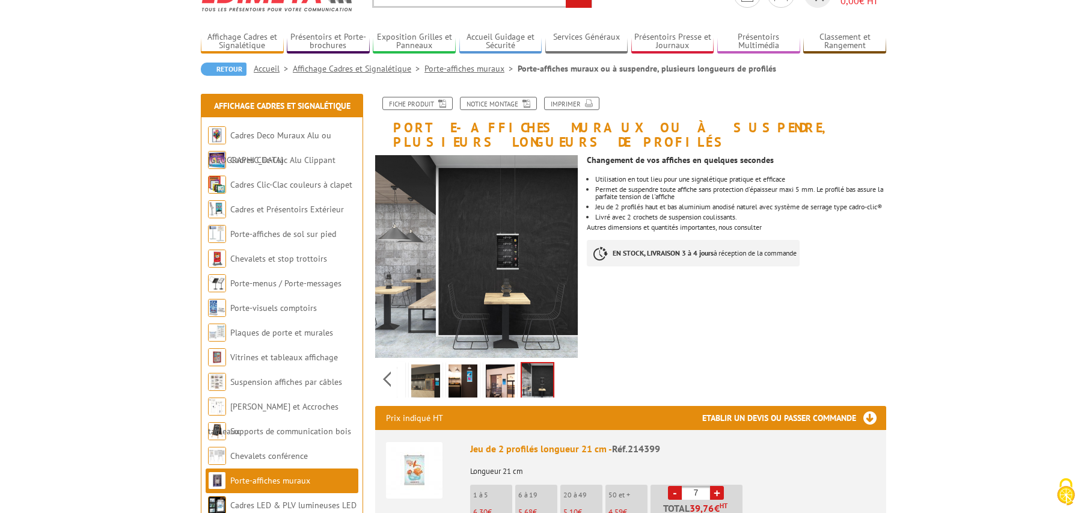
click at [415, 364] on img at bounding box center [425, 382] width 29 height 37
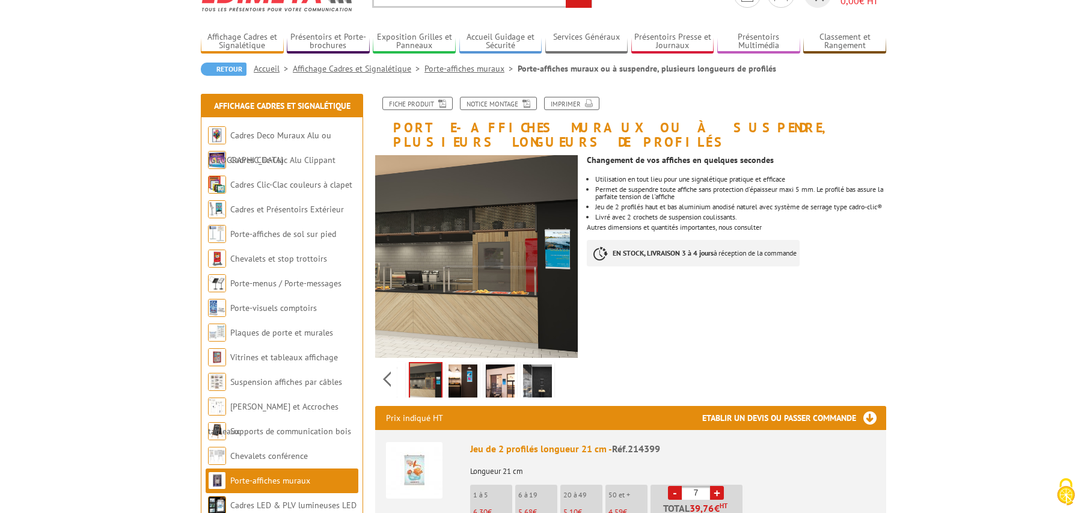
click at [539, 371] on img at bounding box center [537, 382] width 29 height 37
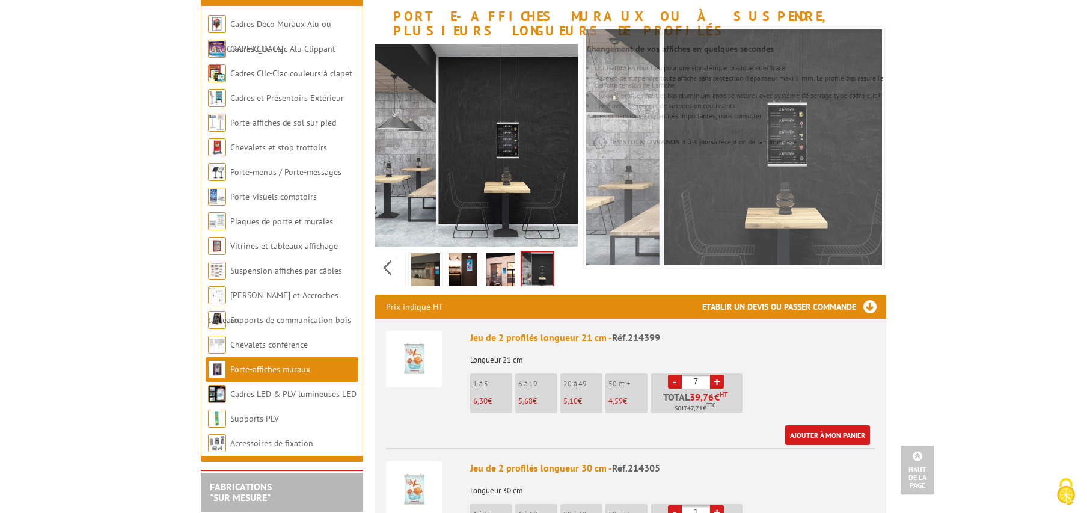
scroll to position [123, 0]
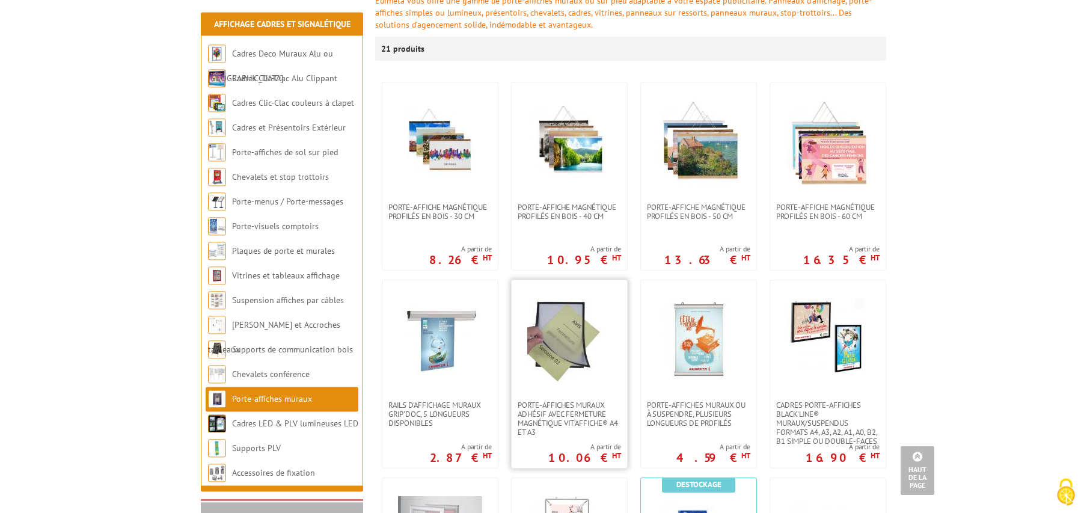
scroll to position [184, 0]
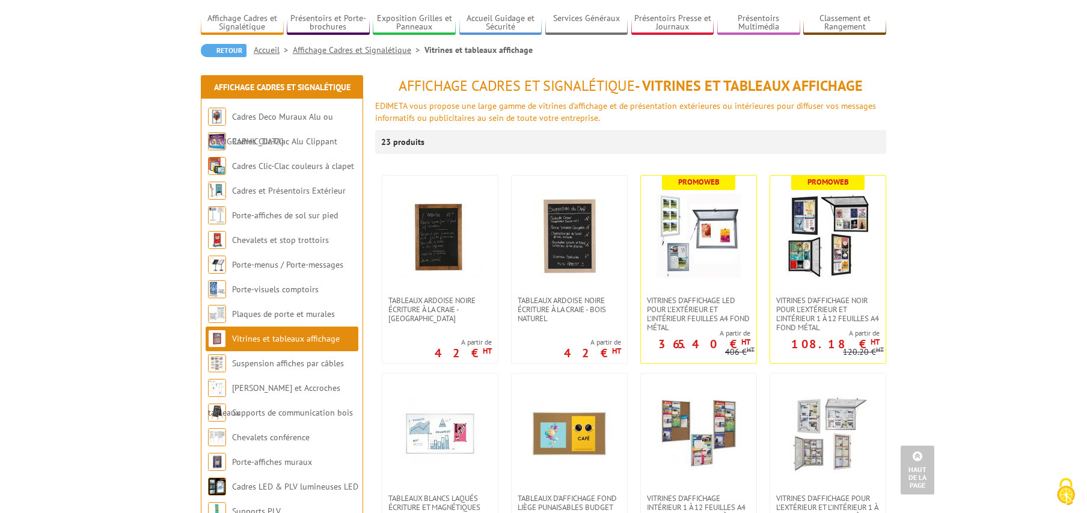
scroll to position [61, 0]
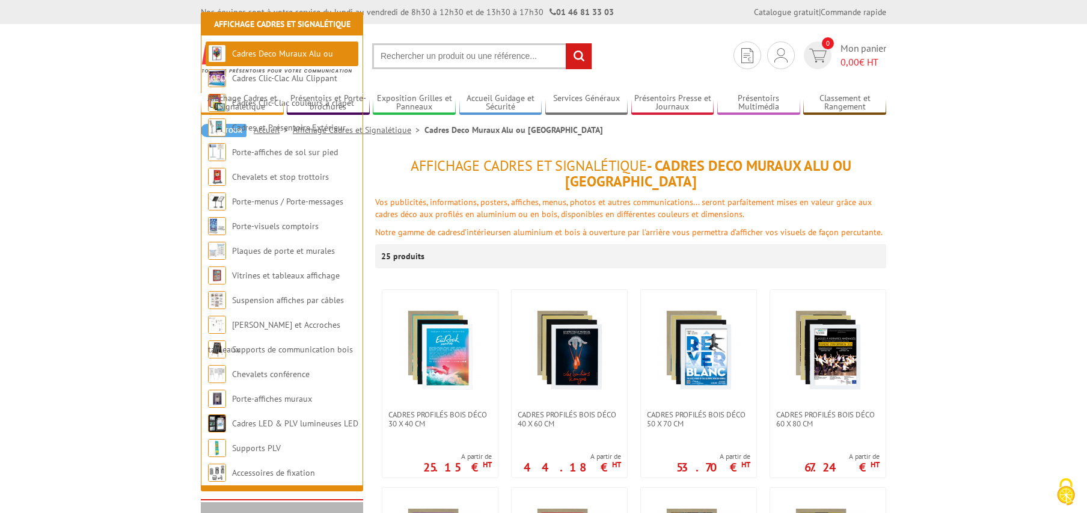
scroll to position [245, 0]
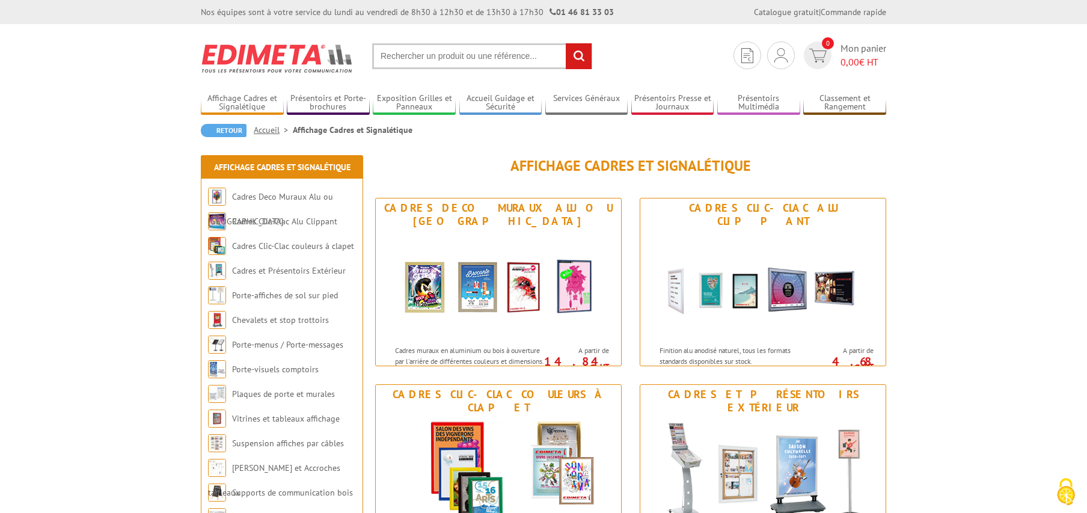
scroll to position [61, 0]
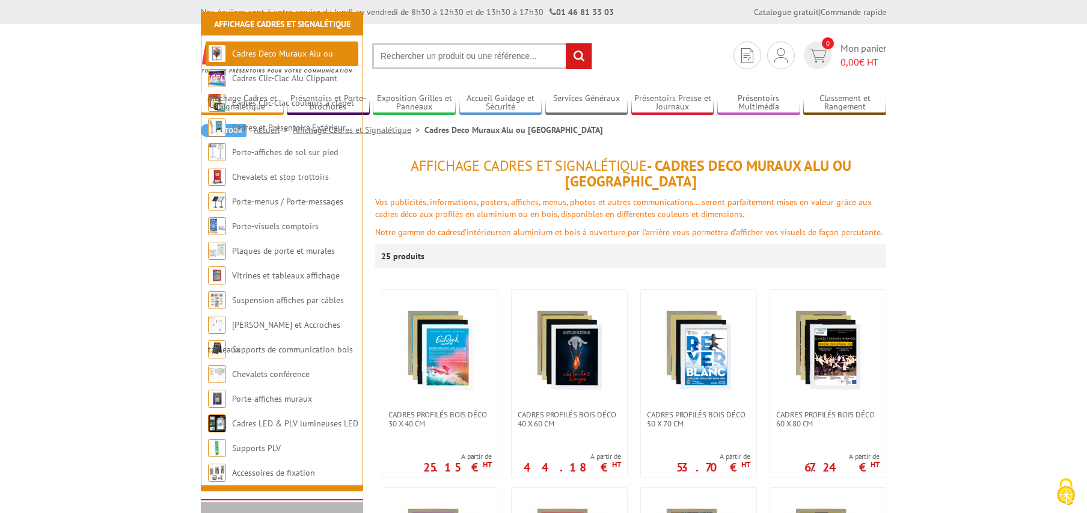
scroll to position [245, 0]
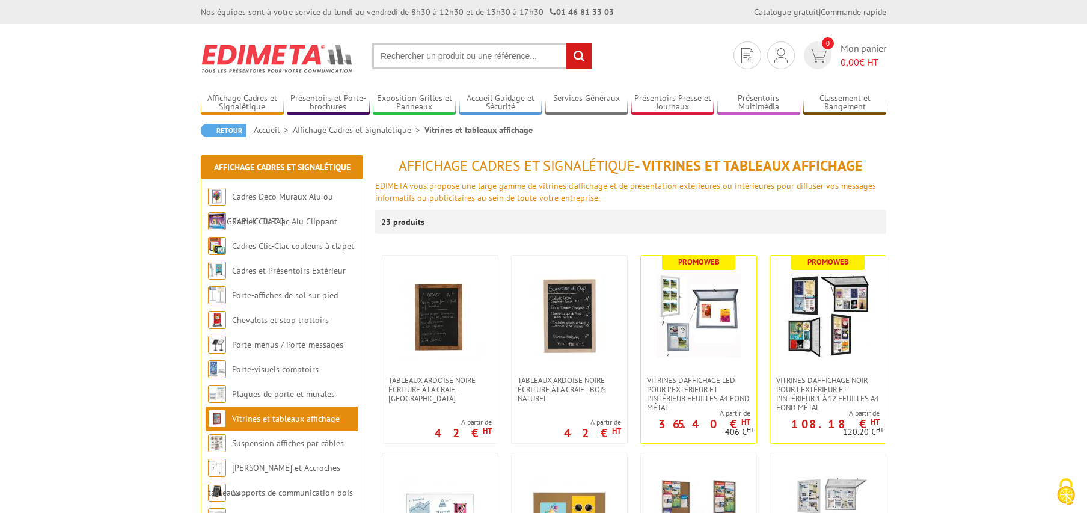
scroll to position [61, 0]
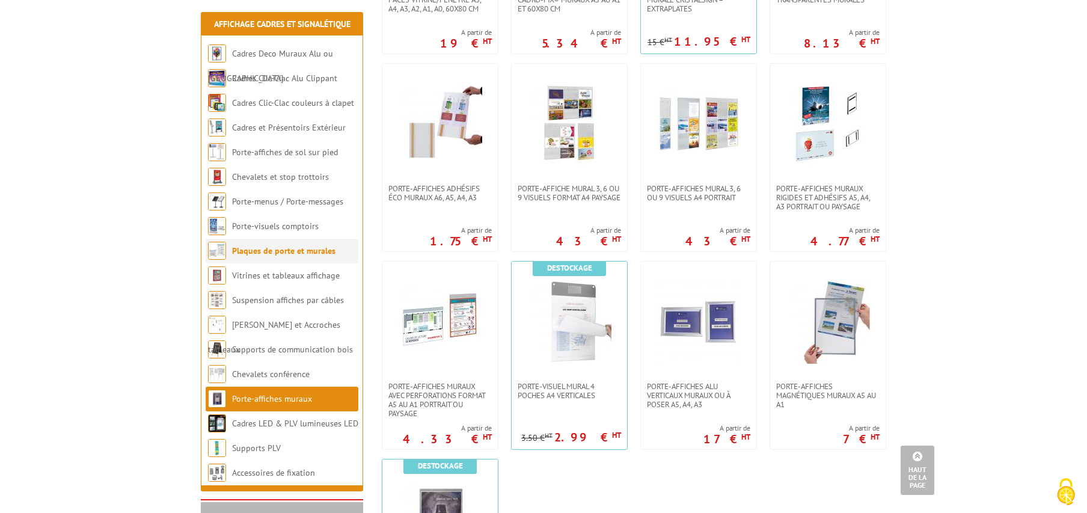
scroll to position [490, 0]
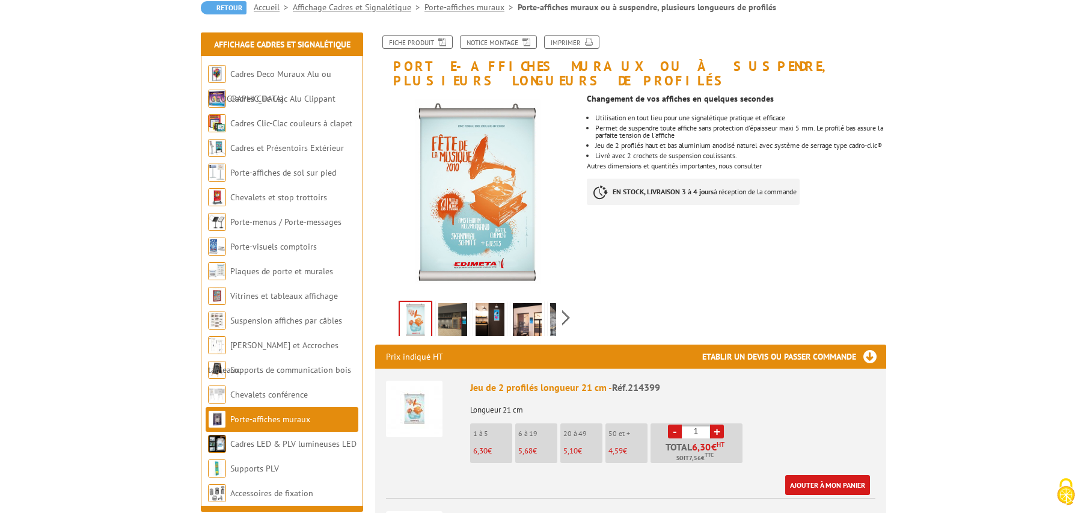
scroll to position [123, 0]
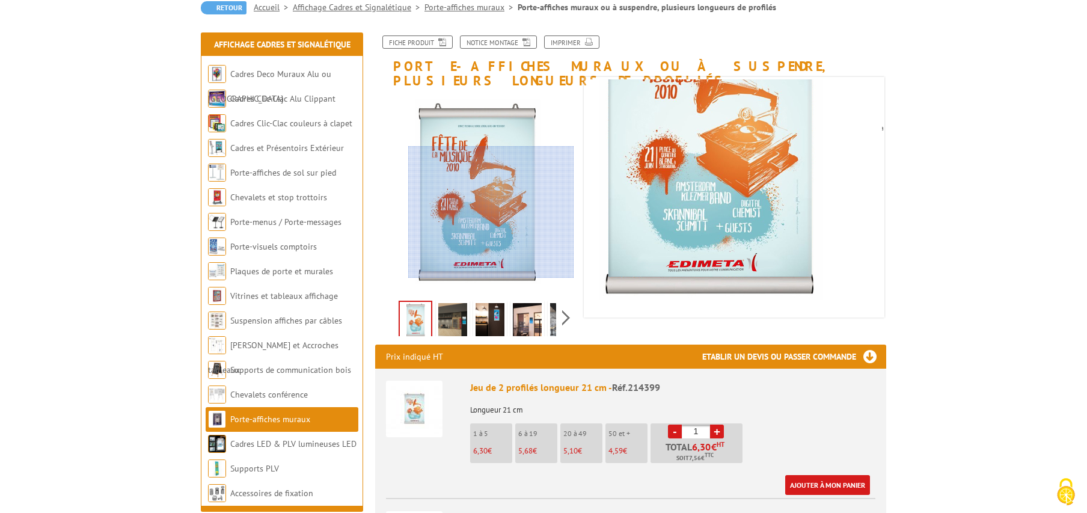
scroll to position [0, 0]
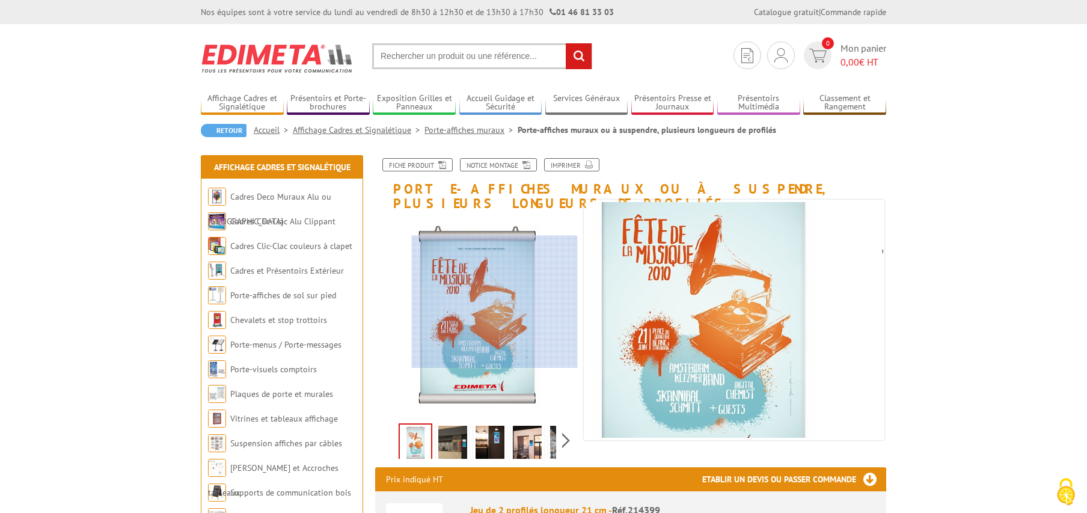
click at [497, 302] on div at bounding box center [495, 302] width 166 height 132
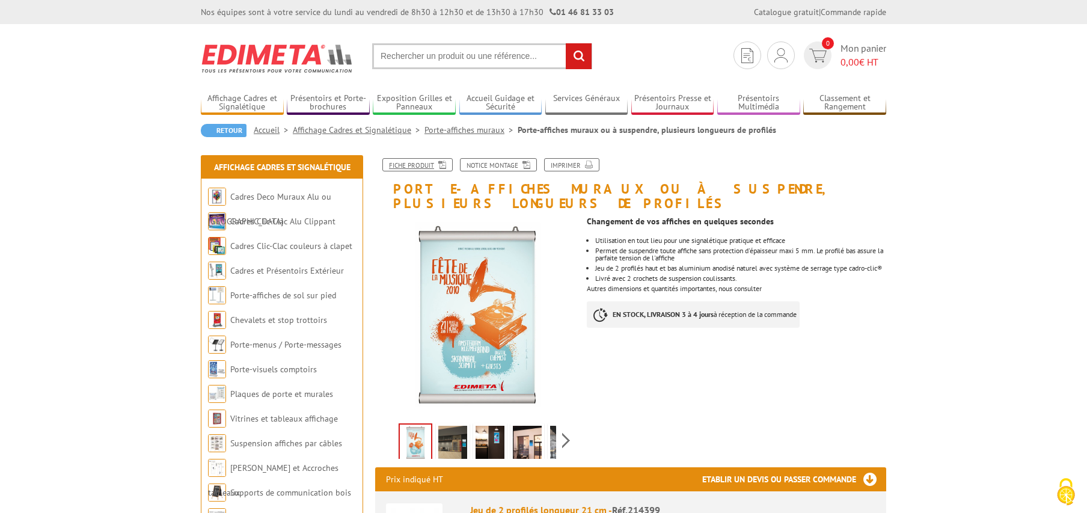
click at [416, 166] on link "Fiche produit" at bounding box center [417, 164] width 70 height 13
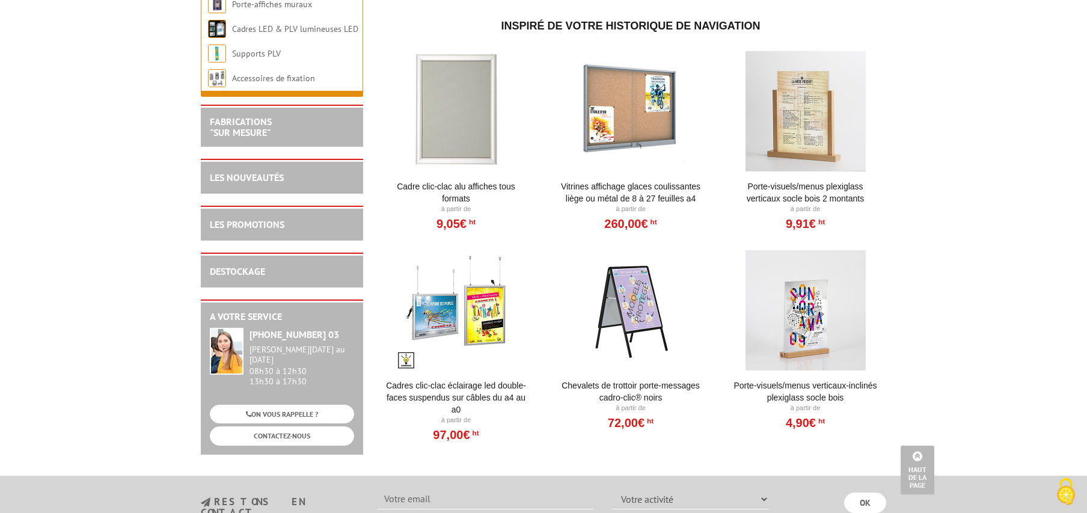
scroll to position [1349, 0]
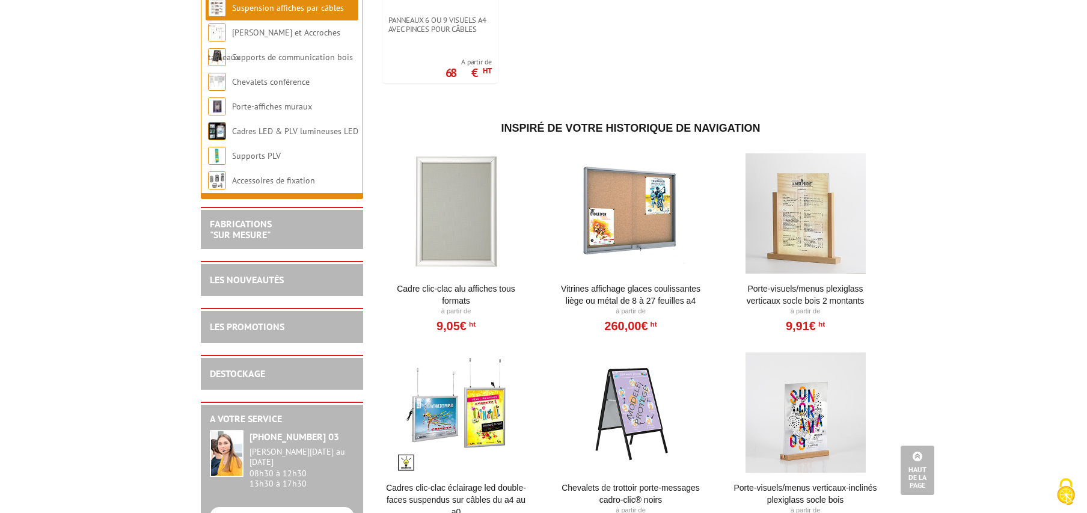
click at [462, 232] on div at bounding box center [456, 213] width 148 height 120
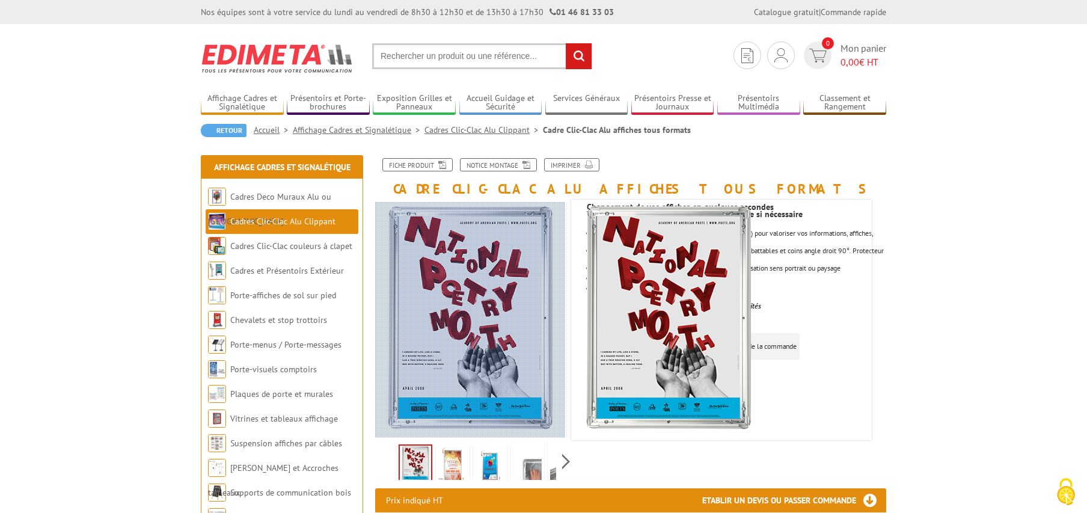
click at [502, 249] on div at bounding box center [523, 320] width 296 height 236
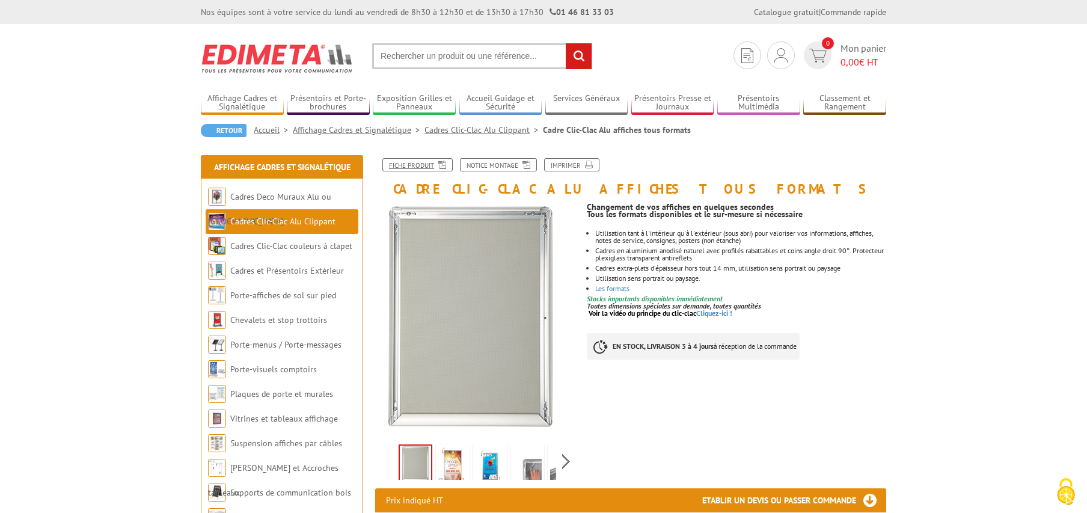
click at [429, 164] on link "Fiche produit" at bounding box center [417, 164] width 70 height 13
click at [327, 197] on link "Cadres Deco Muraux Alu ou [GEOGRAPHIC_DATA]" at bounding box center [269, 208] width 123 height 35
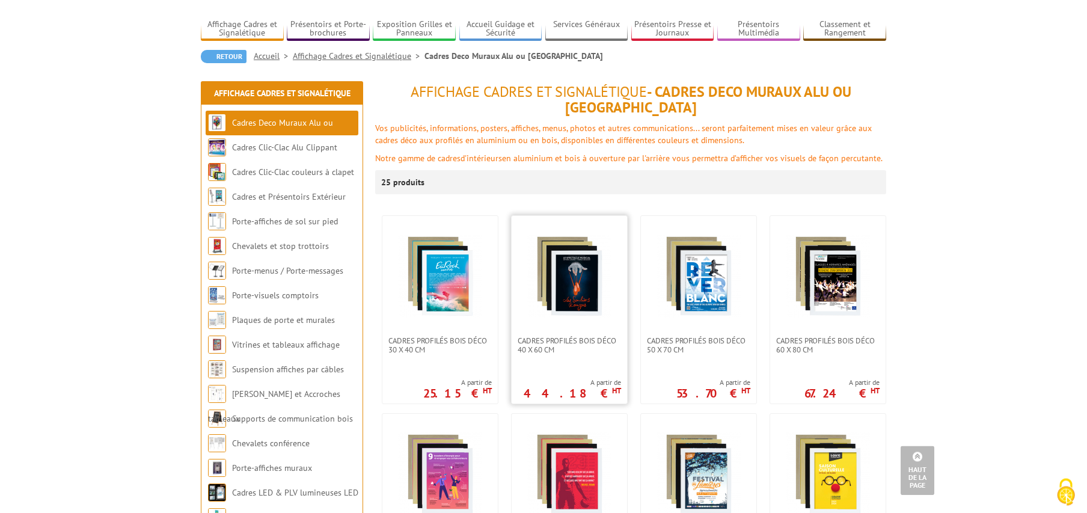
scroll to position [61, 0]
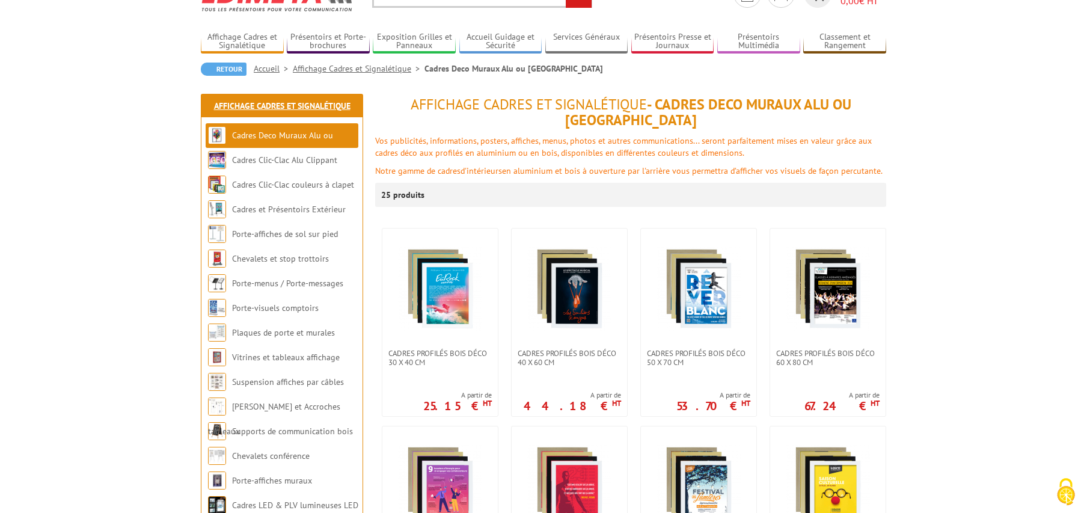
click at [282, 106] on link "Affichage Cadres et Signalétique" at bounding box center [282, 105] width 136 height 11
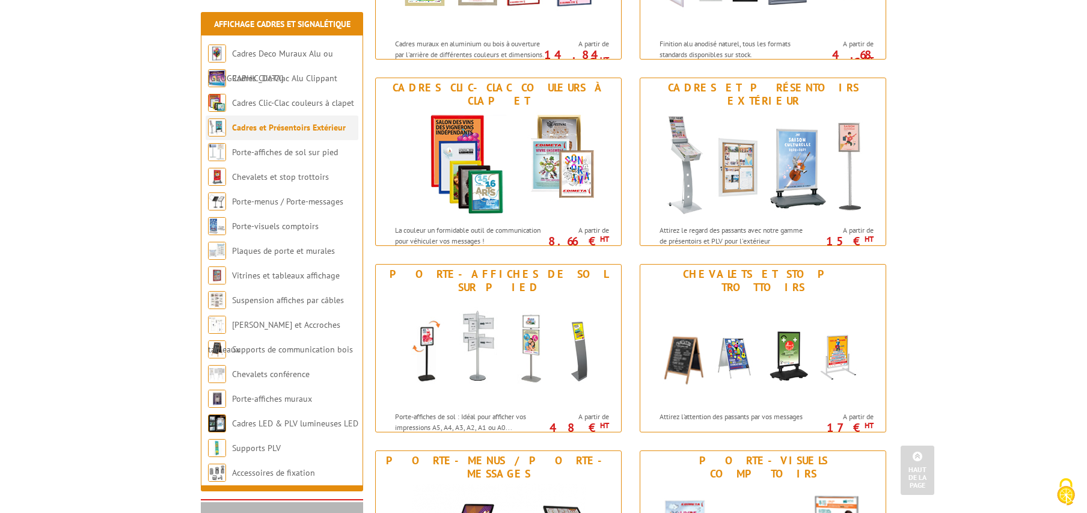
scroll to position [368, 0]
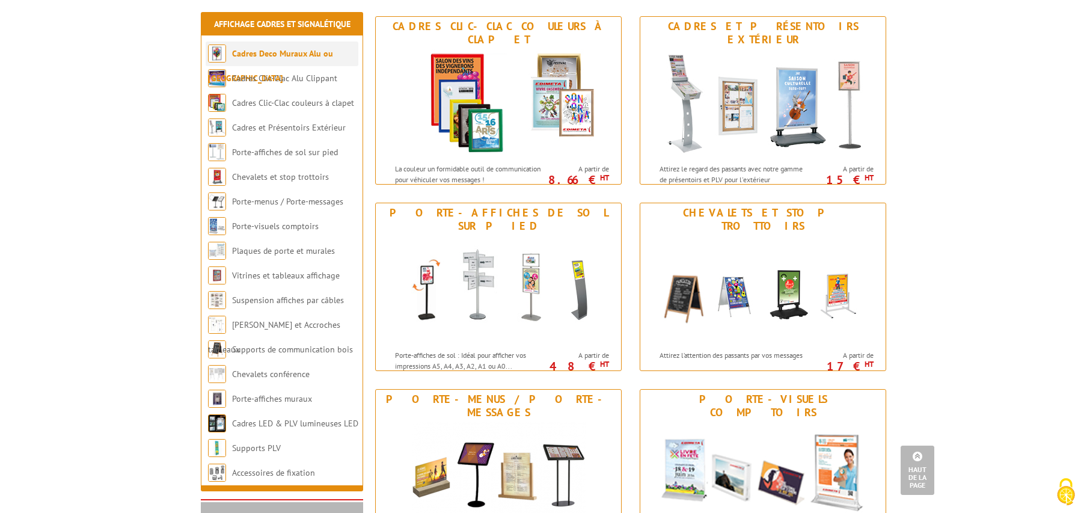
click at [319, 55] on link "Cadres Deco Muraux Alu ou [GEOGRAPHIC_DATA]" at bounding box center [270, 65] width 125 height 35
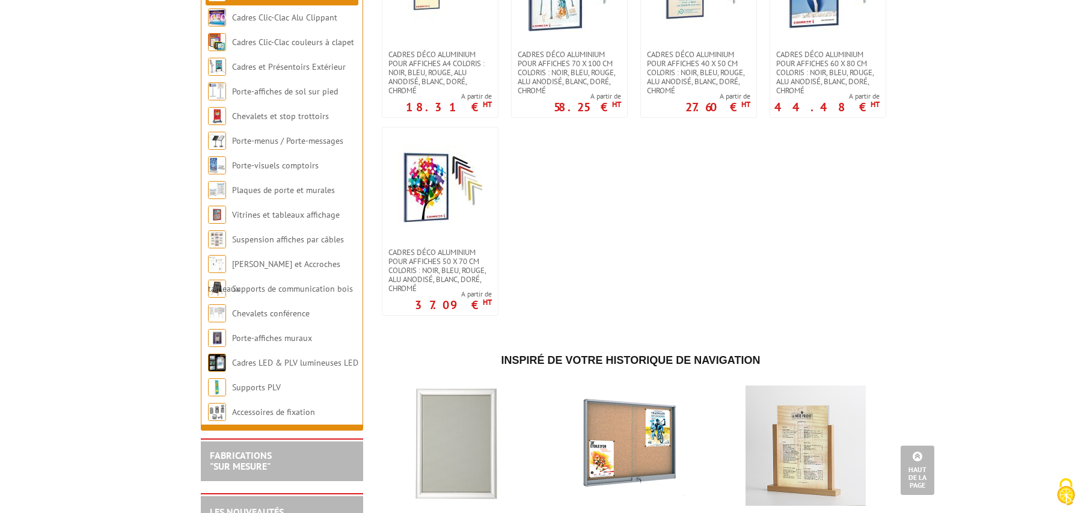
scroll to position [1103, 0]
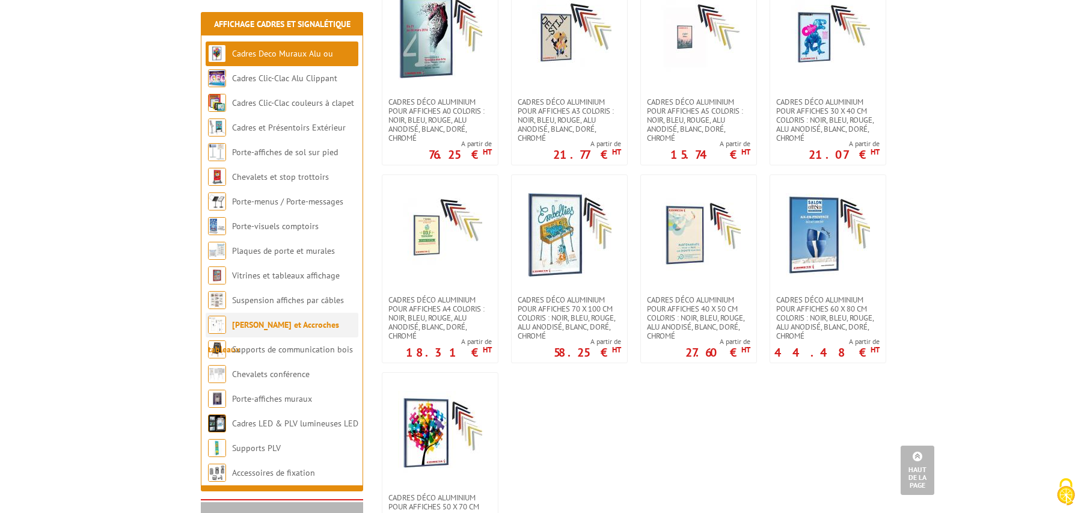
click at [294, 331] on li "[PERSON_NAME] et Accroches tableaux" at bounding box center [282, 325] width 153 height 25
click at [296, 326] on link "[PERSON_NAME] et Accroches tableaux" at bounding box center [273, 336] width 131 height 35
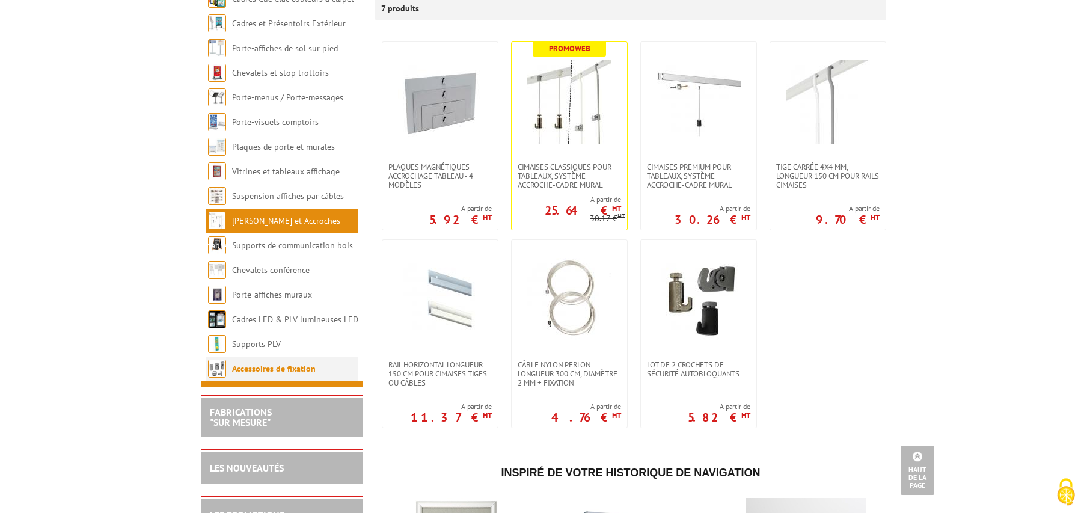
scroll to position [235, 0]
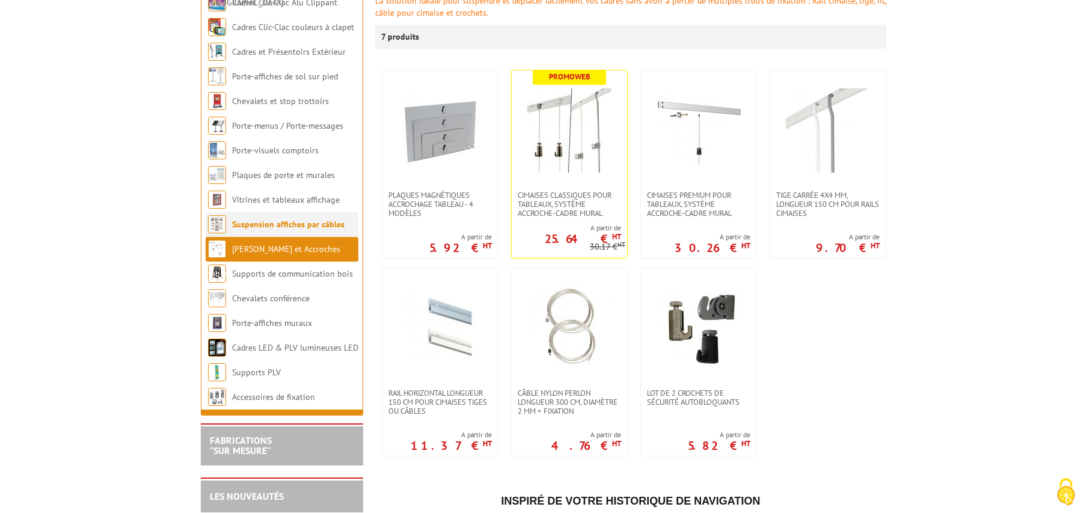
click at [287, 219] on link "Suspension affiches par câbles" at bounding box center [288, 224] width 112 height 11
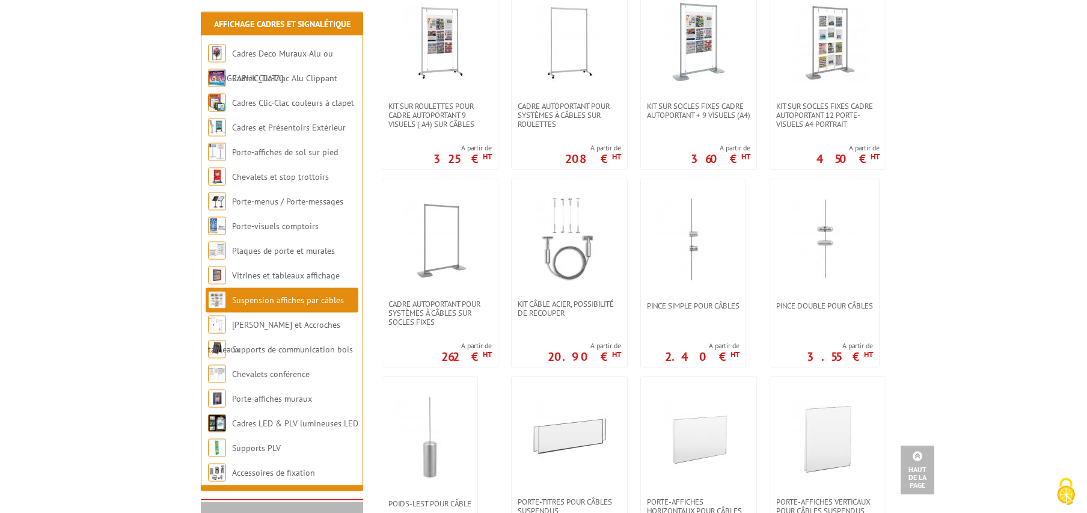
scroll to position [613, 0]
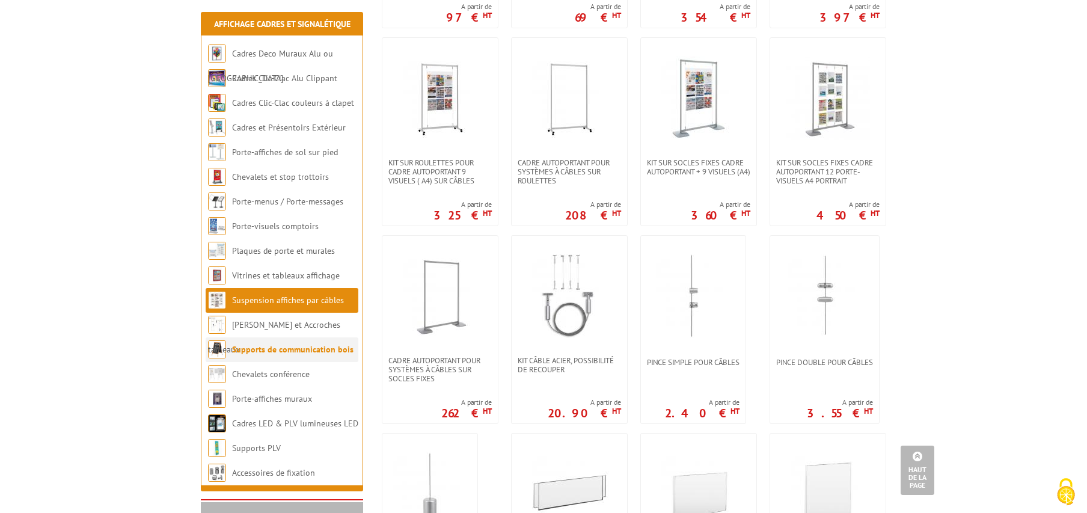
click at [300, 353] on link "Supports de communication bois" at bounding box center [292, 349] width 121 height 11
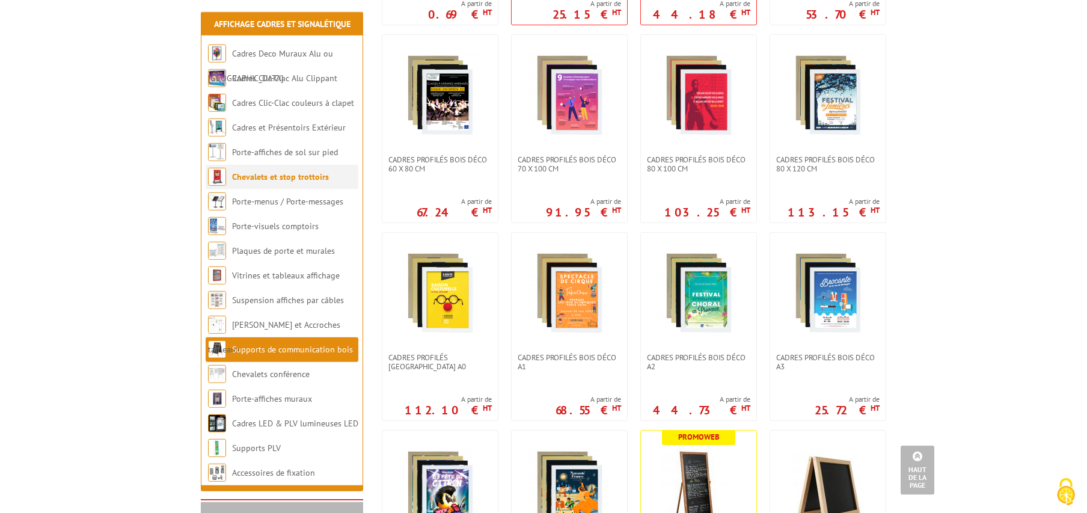
scroll to position [429, 0]
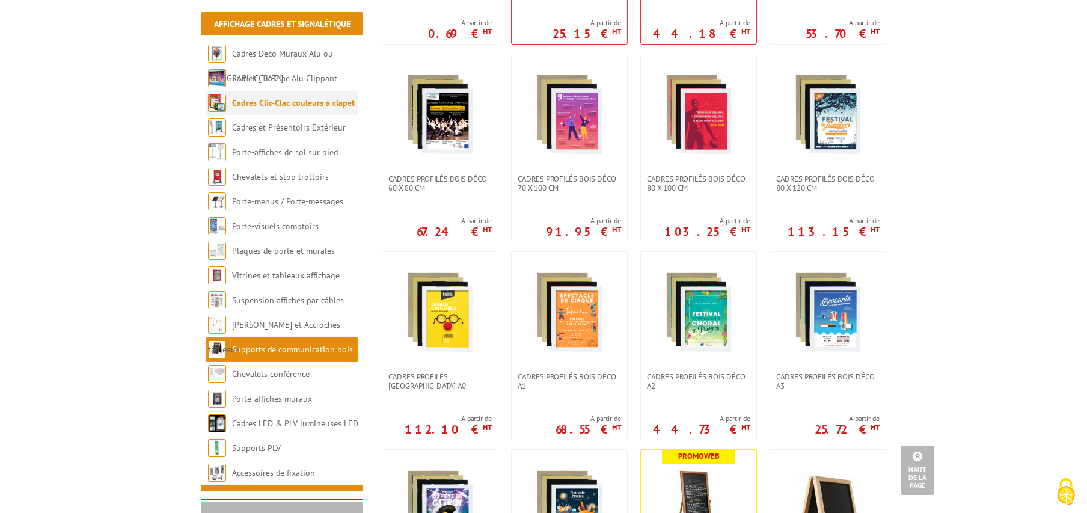
click at [301, 107] on link "Cadres Clic-Clac couleurs à clapet" at bounding box center [293, 102] width 123 height 11
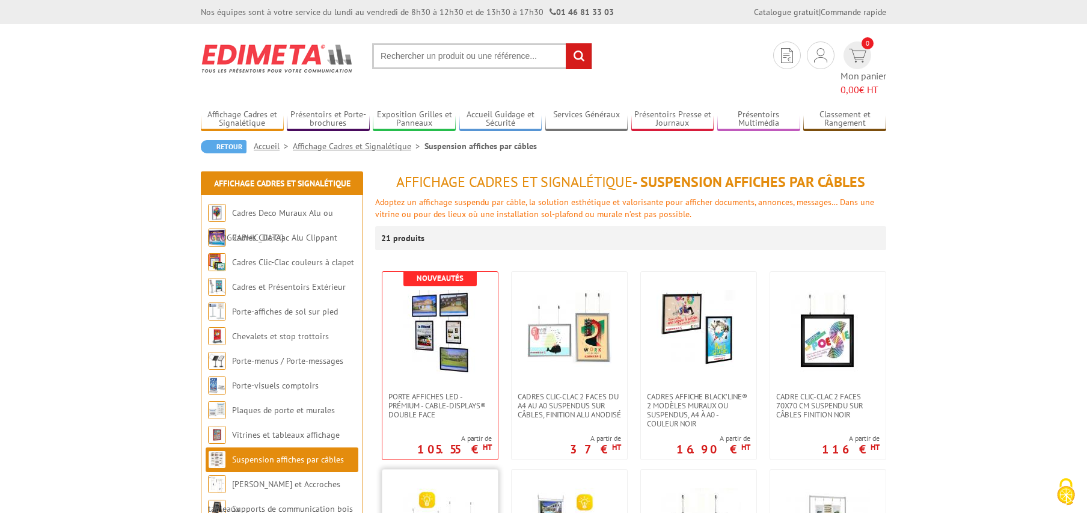
scroll to position [123, 0]
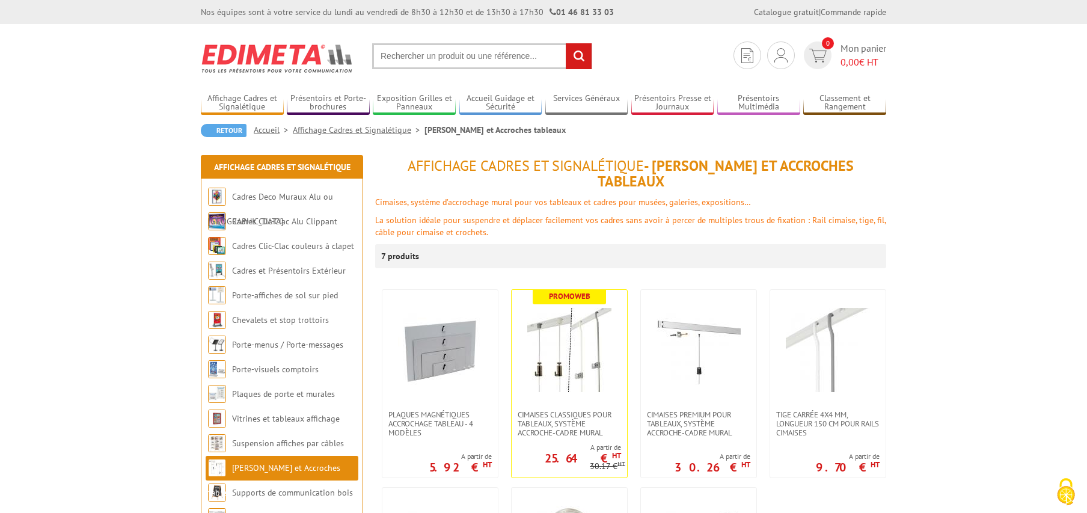
scroll to position [235, 0]
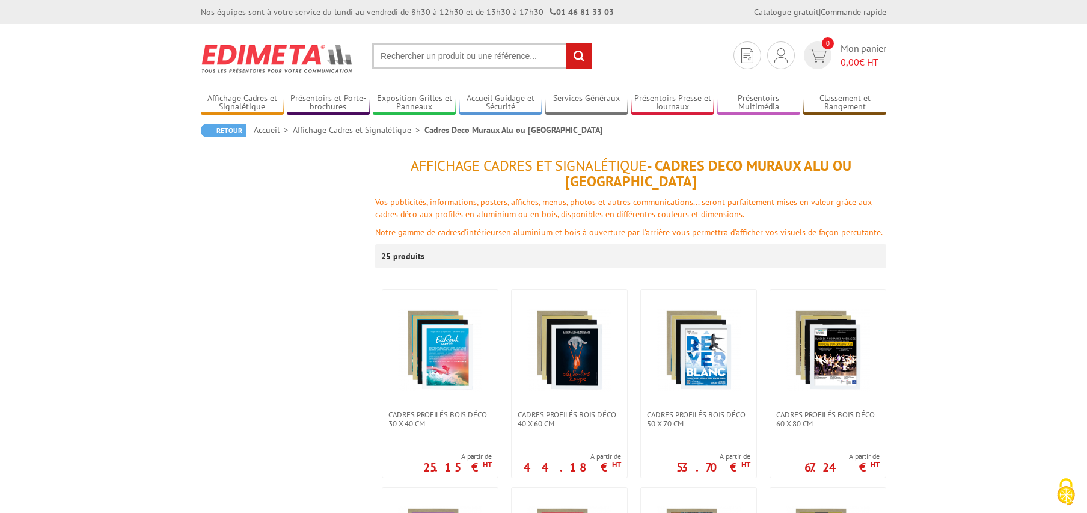
scroll to position [1103, 0]
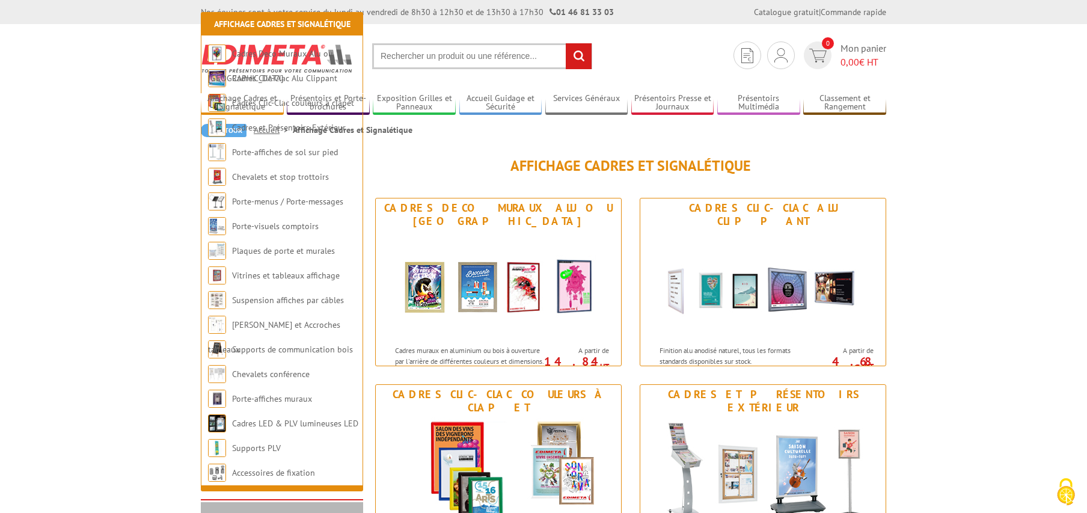
scroll to position [368, 0]
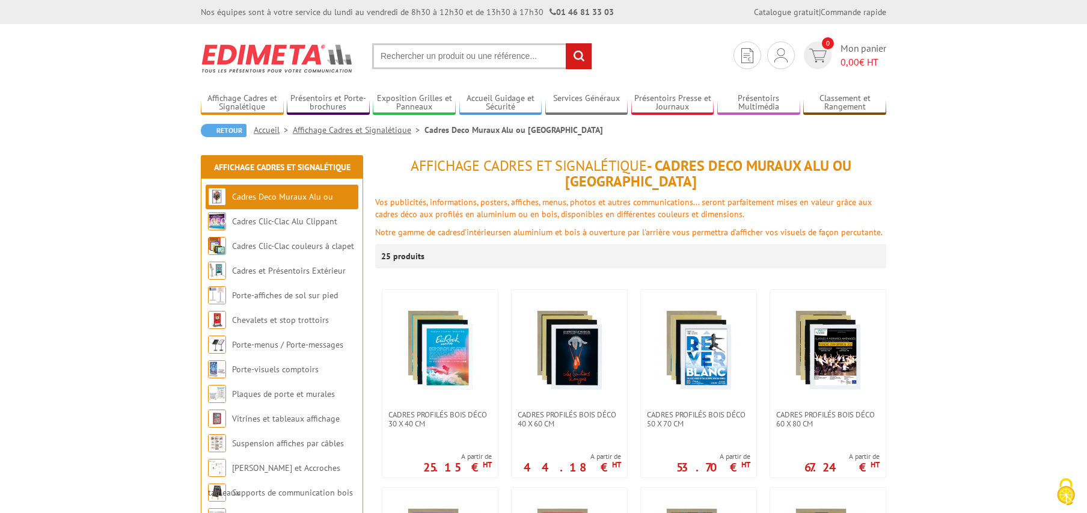
scroll to position [61, 0]
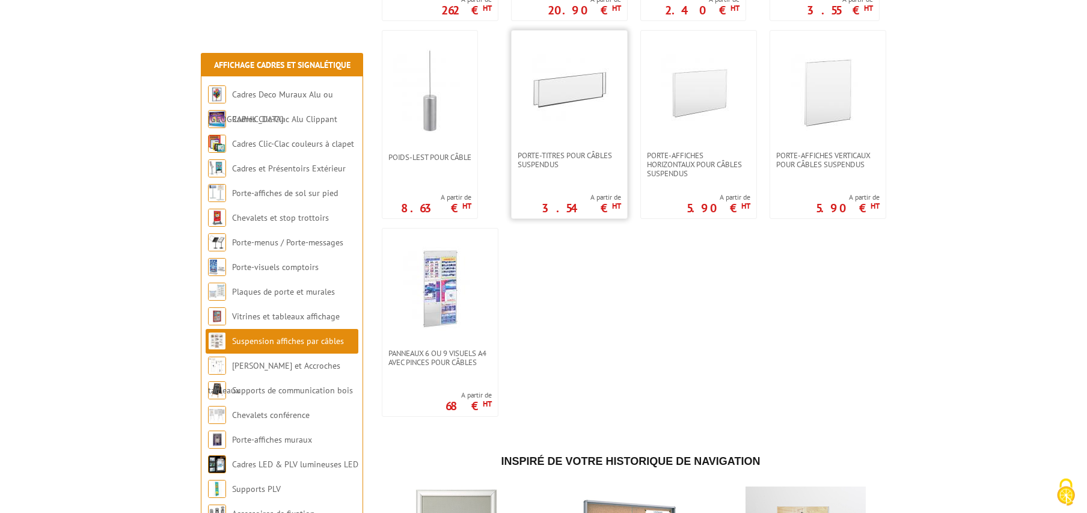
scroll to position [965, 0]
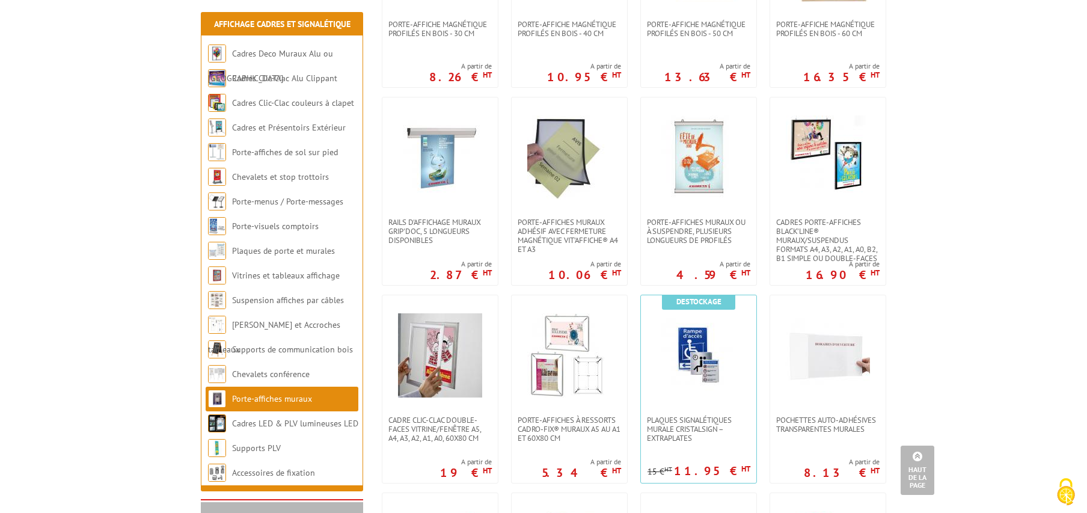
scroll to position [123, 0]
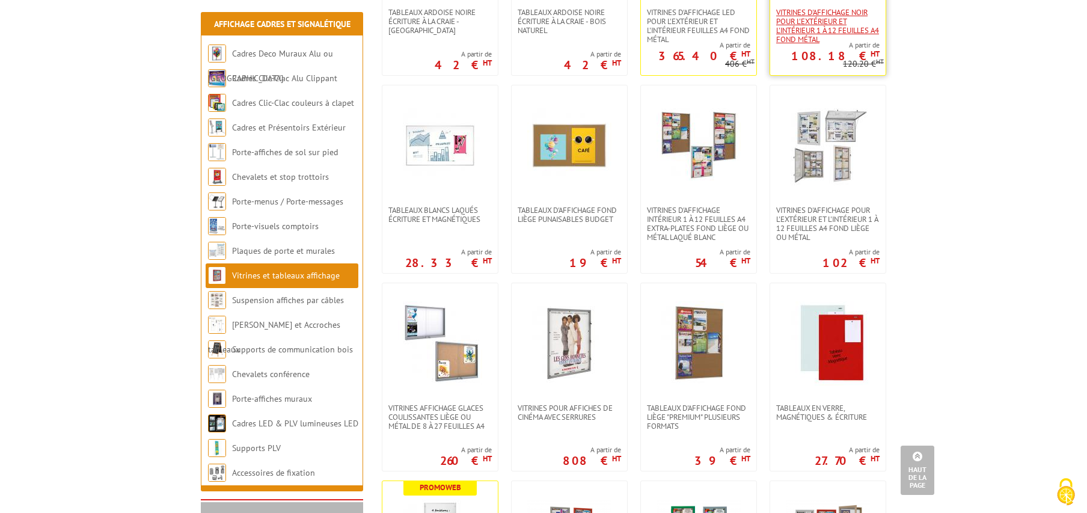
scroll to position [123, 0]
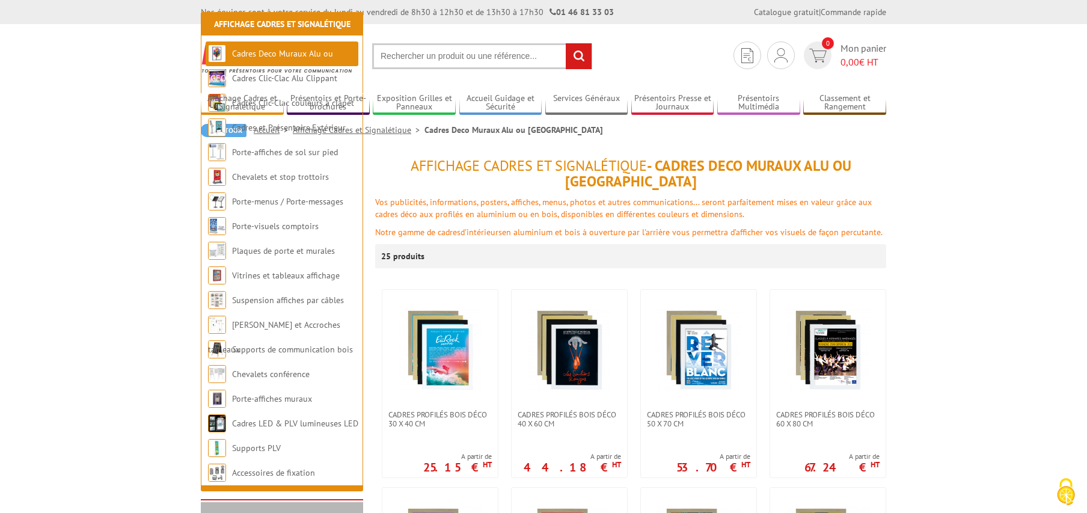
scroll to position [245, 0]
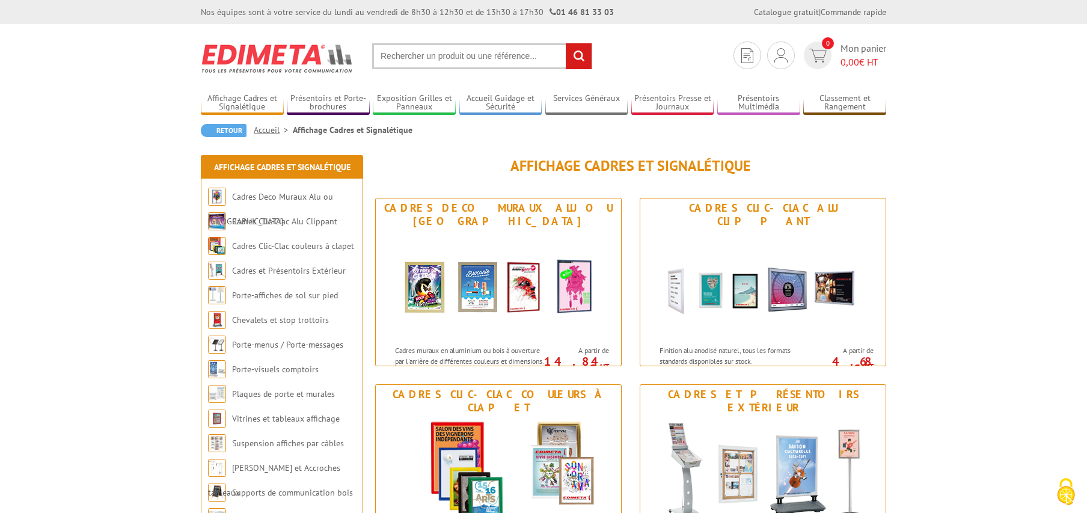
scroll to position [61, 0]
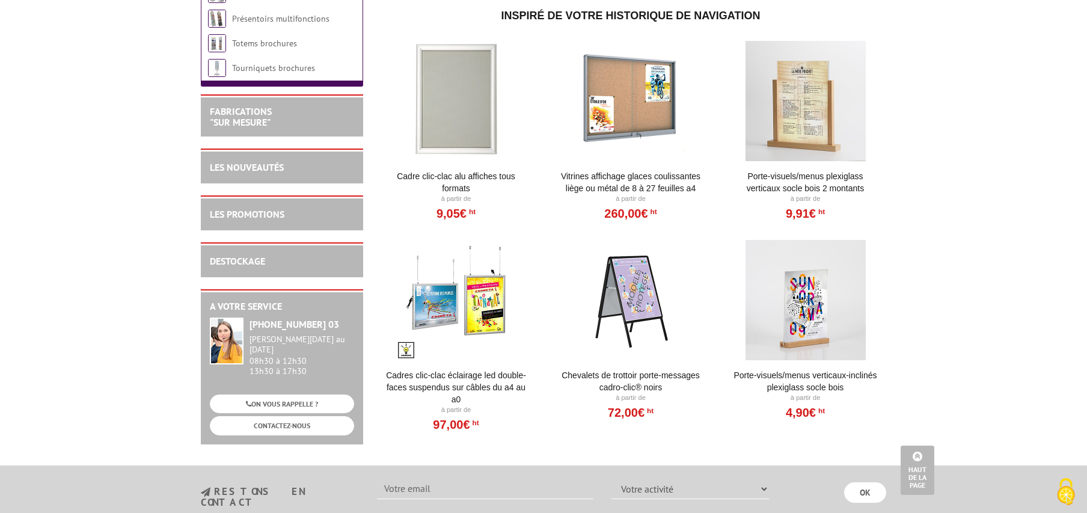
scroll to position [1042, 0]
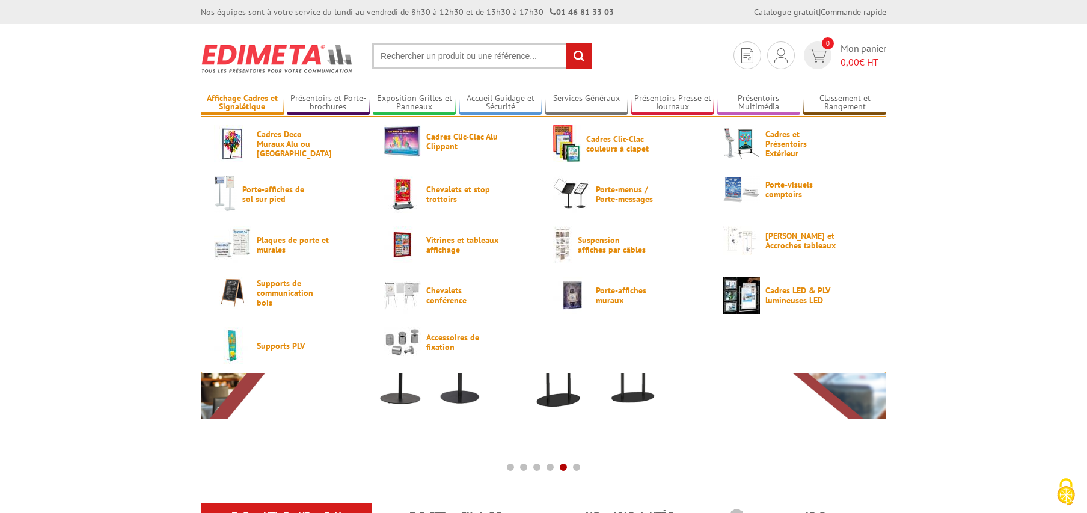
click at [263, 99] on link "Affichage Cadres et Signalétique" at bounding box center [242, 103] width 83 height 20
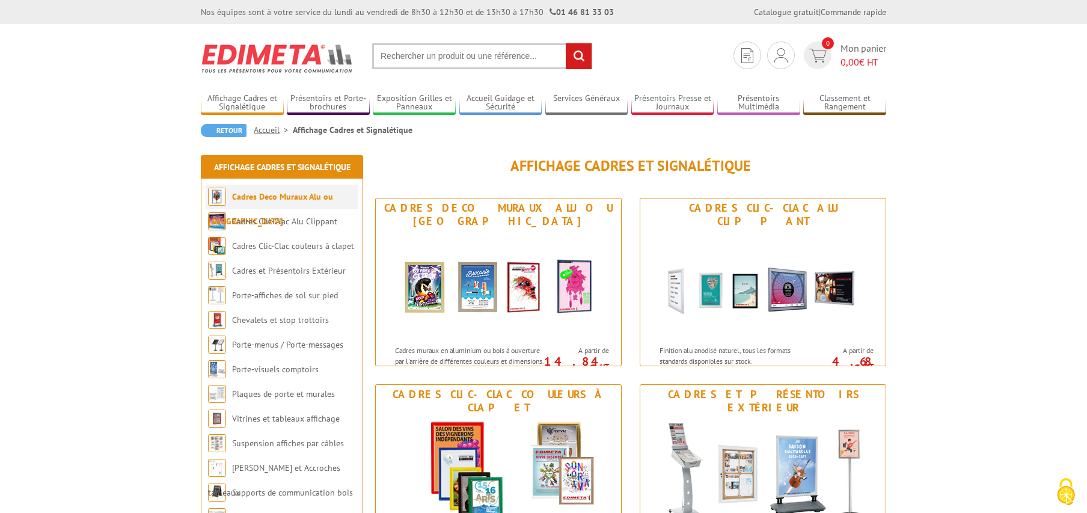
click at [311, 196] on link "Cadres Deco Muraux Alu ou [GEOGRAPHIC_DATA]" at bounding box center [270, 208] width 125 height 35
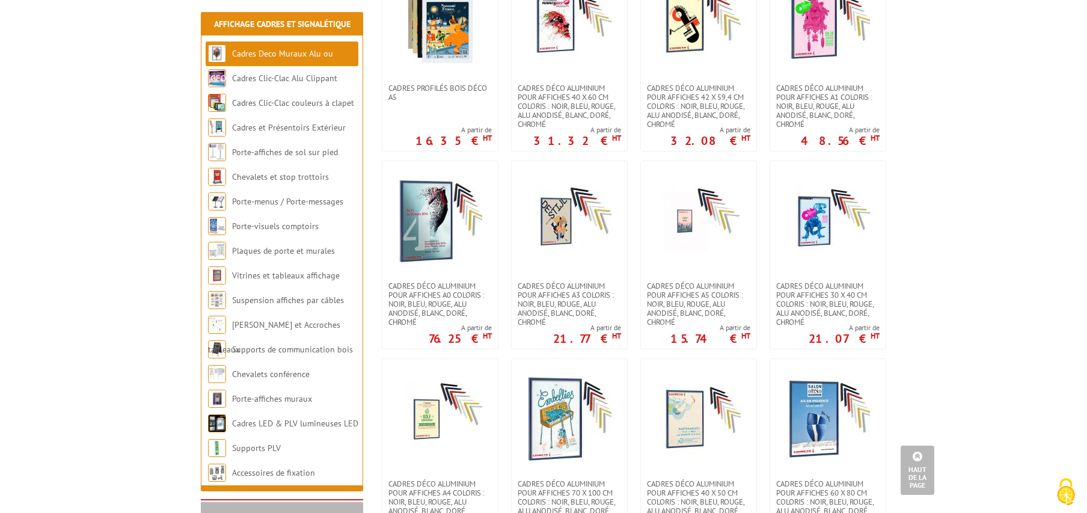
scroll to position [1042, 0]
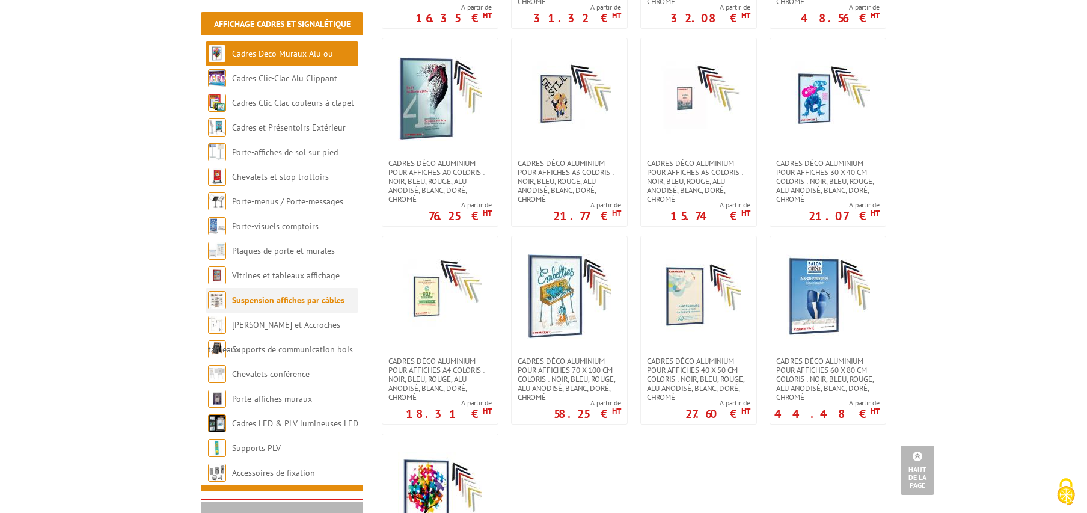
click at [285, 304] on link "Suspension affiches par câbles" at bounding box center [288, 299] width 112 height 11
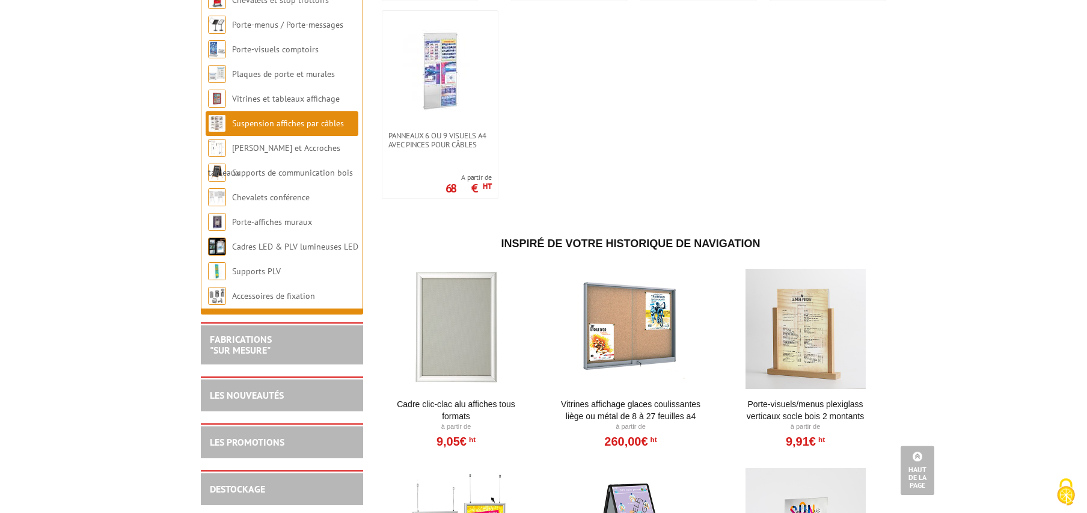
scroll to position [1165, 0]
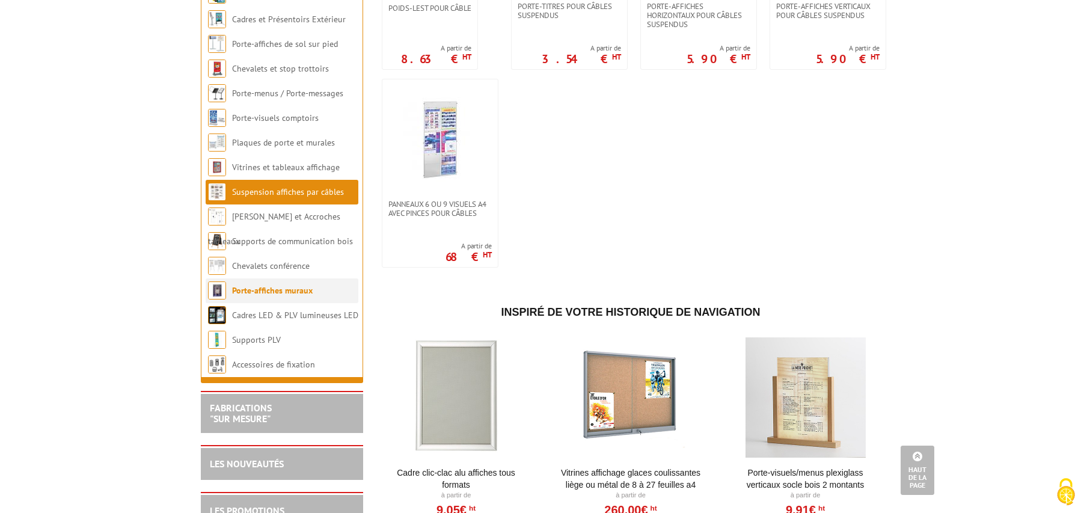
click at [278, 296] on link "Porte-affiches muraux" at bounding box center [272, 290] width 81 height 11
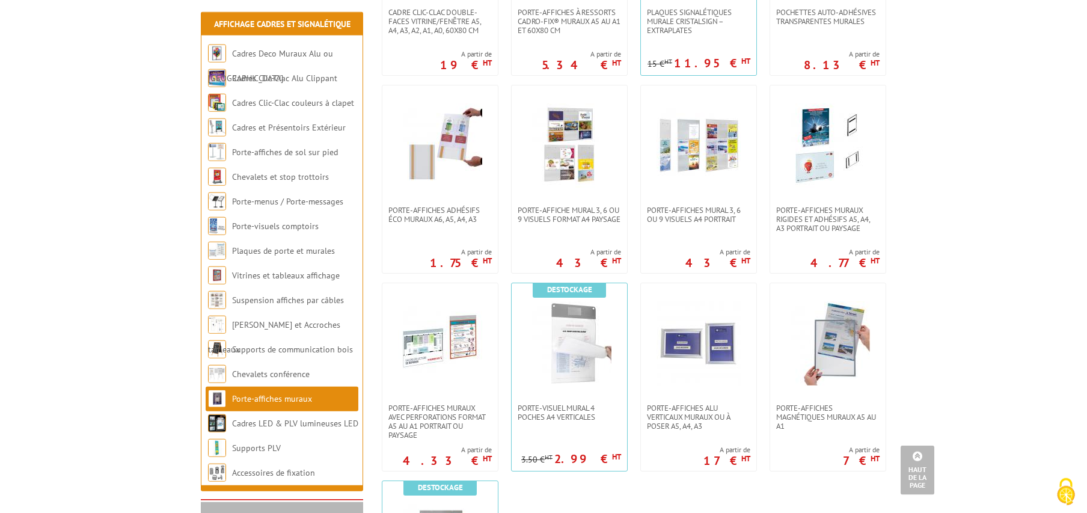
scroll to position [797, 0]
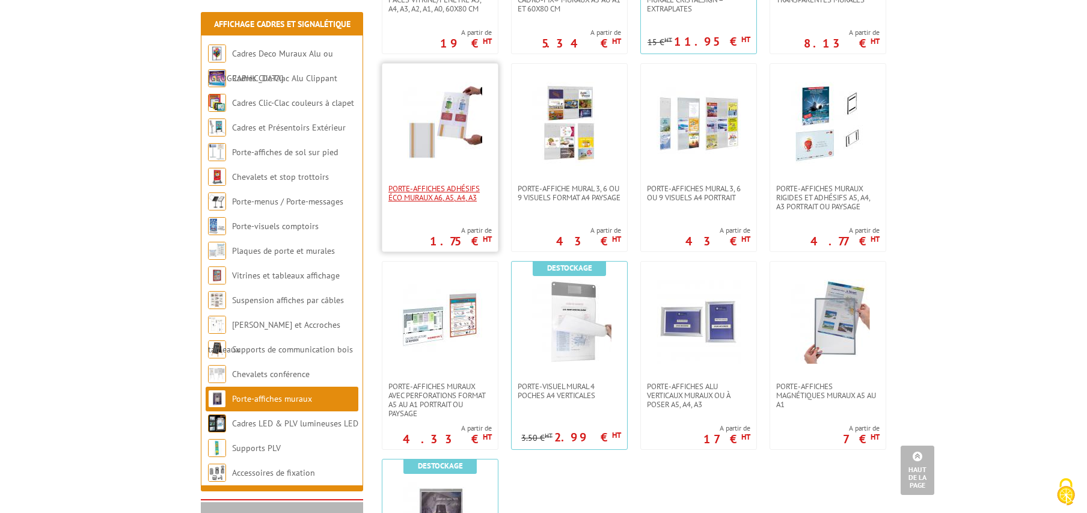
click at [449, 194] on span "Porte-affiches adhésifs éco muraux A6, A5, A4, A3" at bounding box center [439, 193] width 103 height 18
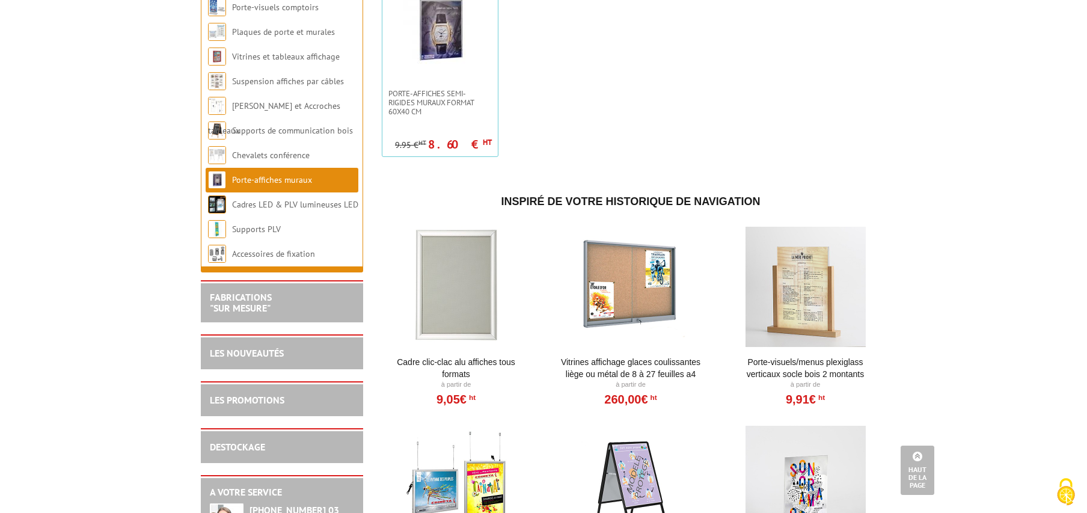
scroll to position [1165, 0]
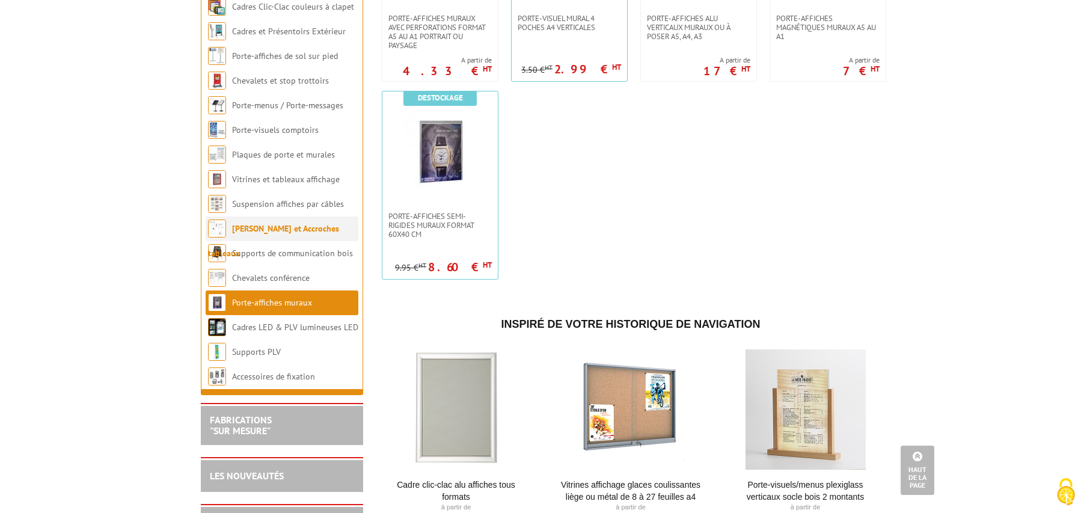
click at [277, 236] on link "[PERSON_NAME] et Accroches tableaux" at bounding box center [273, 240] width 131 height 35
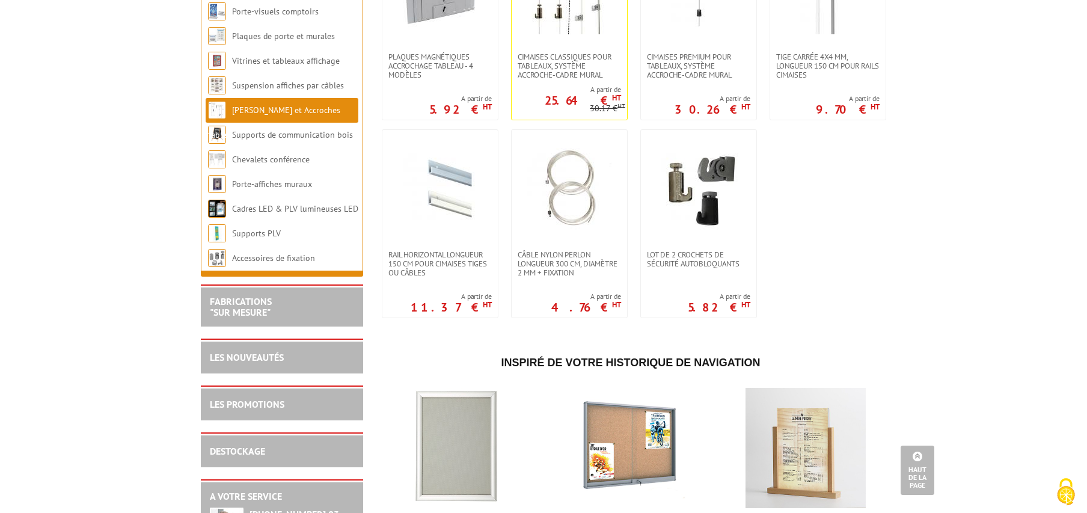
scroll to position [112, 0]
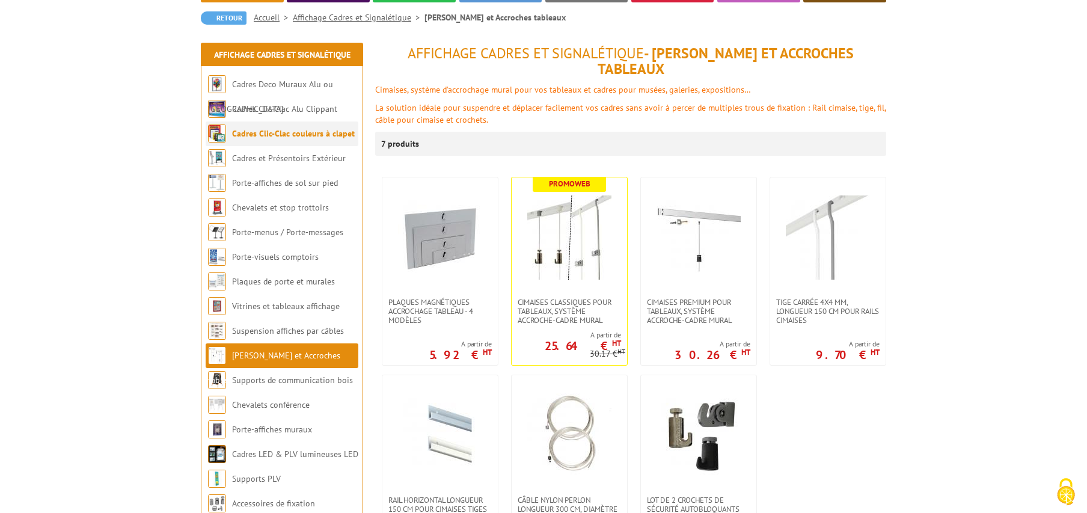
click at [289, 137] on link "Cadres Clic-Clac couleurs à clapet" at bounding box center [293, 133] width 123 height 11
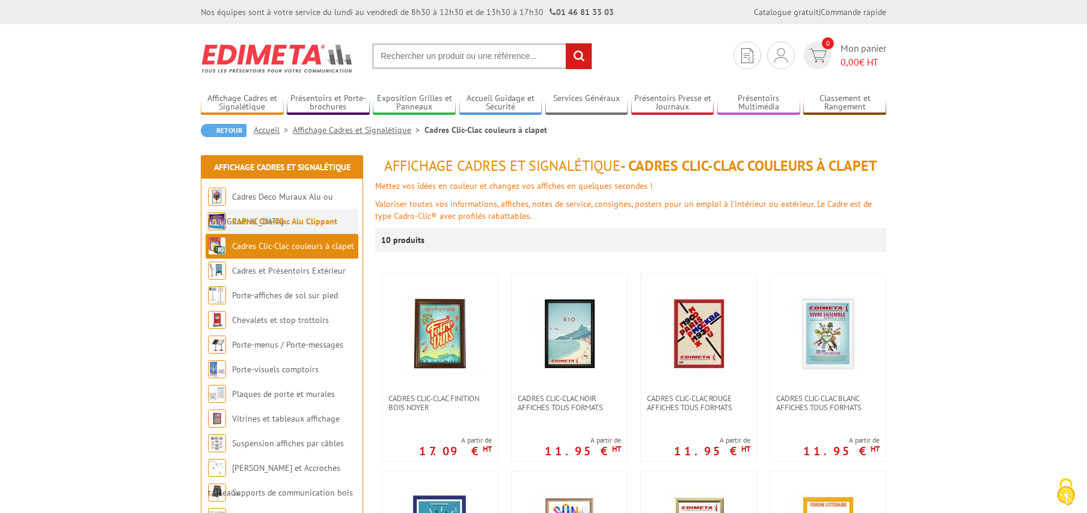
click at [334, 224] on link "Cadres Clic-Clac Alu Clippant" at bounding box center [284, 221] width 105 height 11
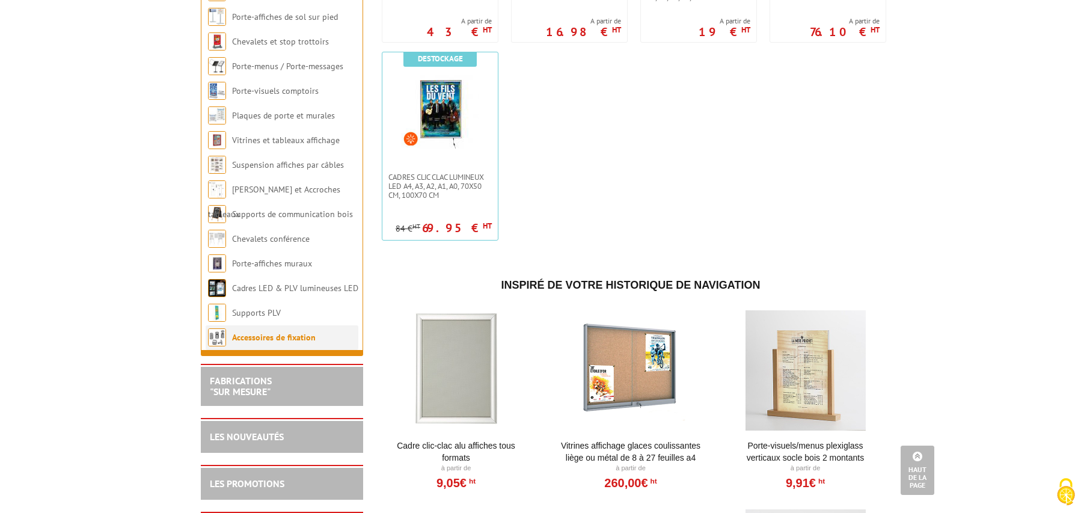
scroll to position [753, 0]
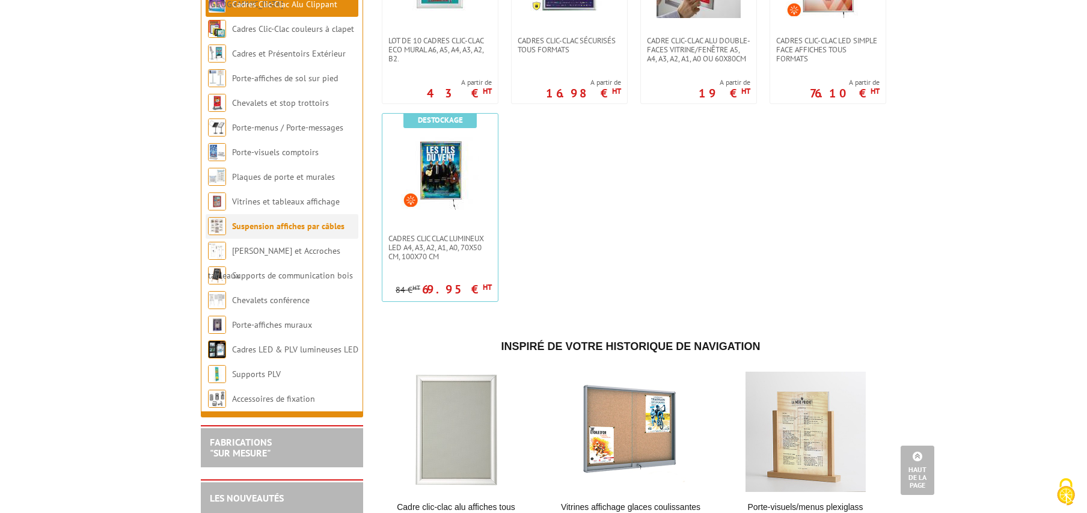
click at [297, 231] on link "Suspension affiches par câbles" at bounding box center [288, 226] width 112 height 11
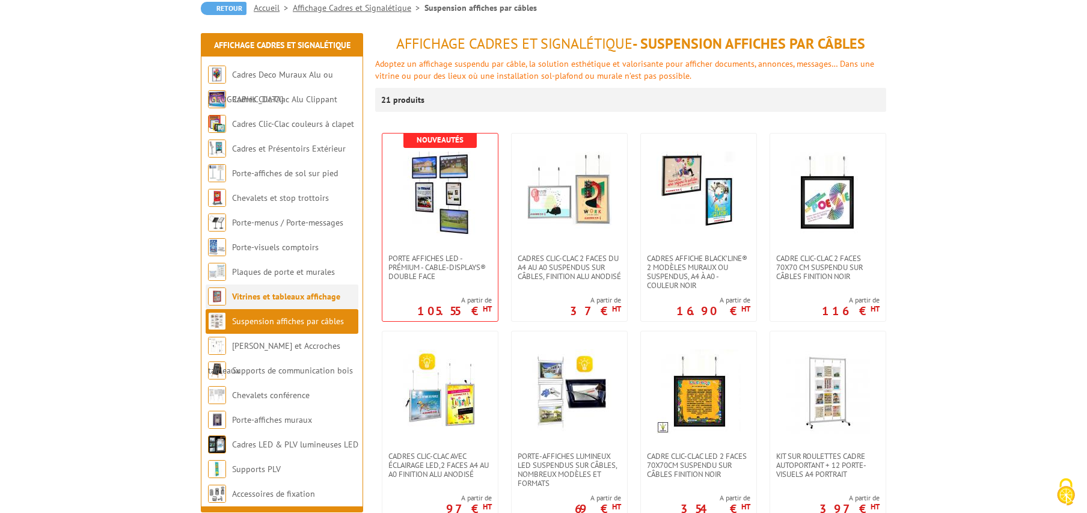
scroll to position [123, 0]
click at [293, 371] on link "Supports de communication bois" at bounding box center [292, 369] width 121 height 11
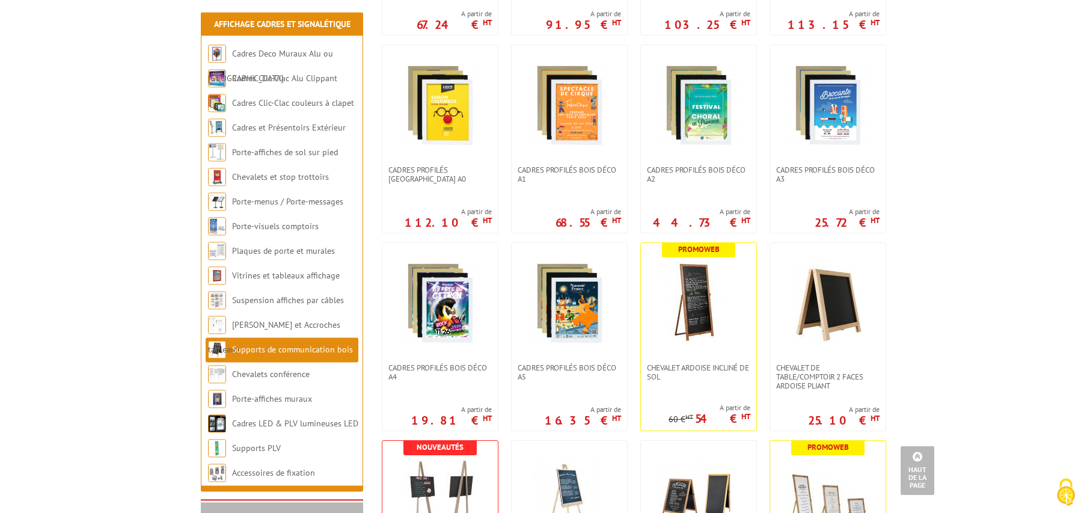
scroll to position [613, 0]
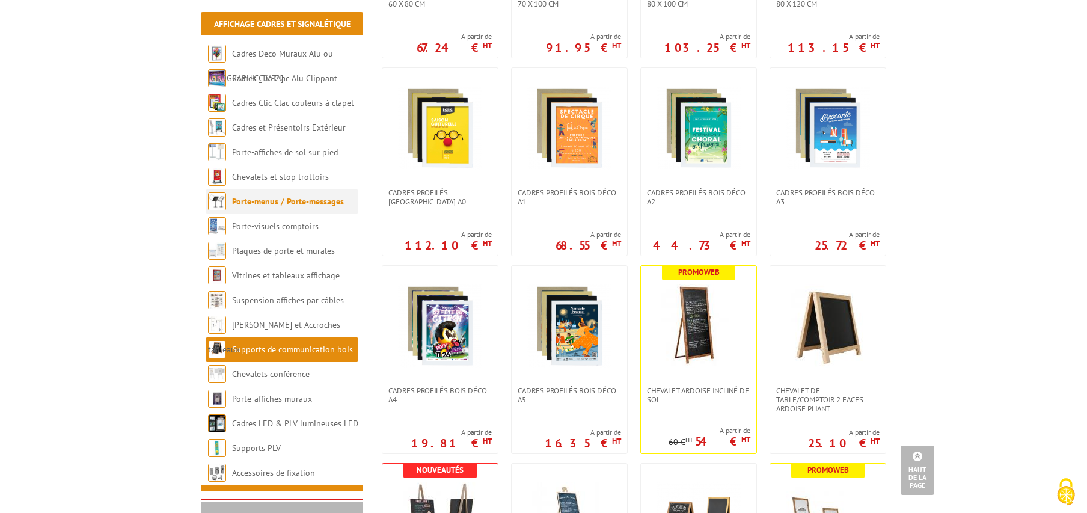
click at [293, 204] on link "Porte-menus / Porte-messages" at bounding box center [288, 201] width 112 height 11
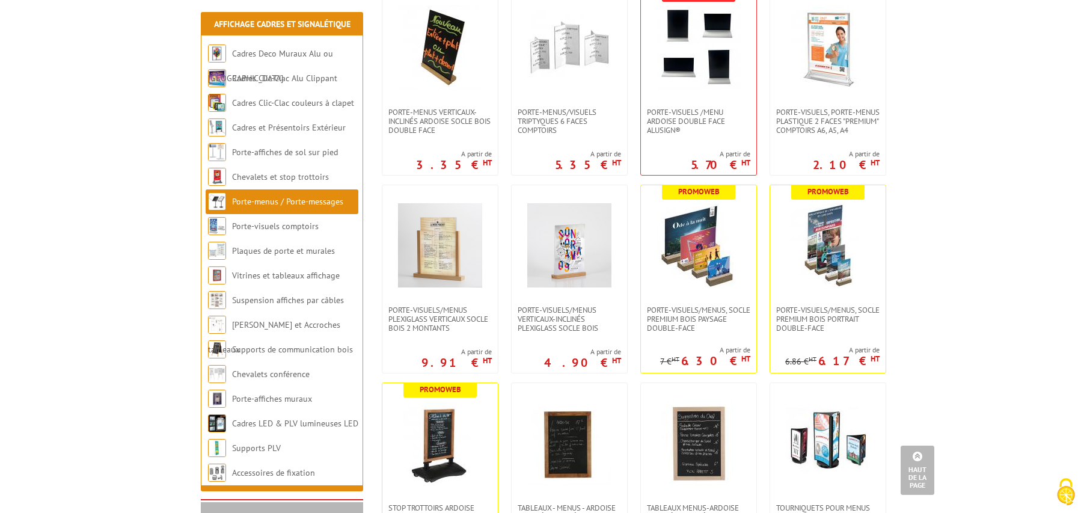
scroll to position [1471, 0]
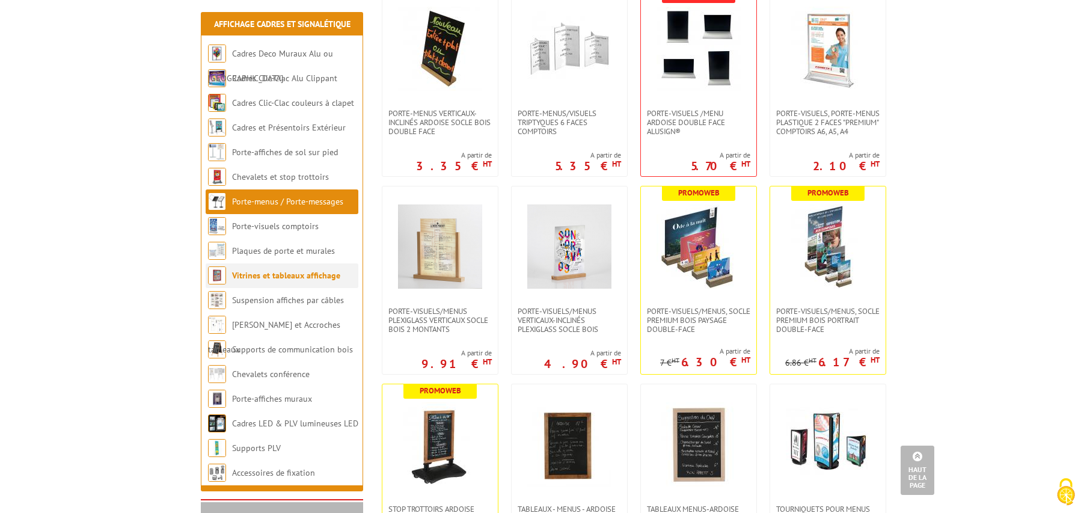
click at [282, 277] on link "Vitrines et tableaux affichage" at bounding box center [286, 275] width 108 height 11
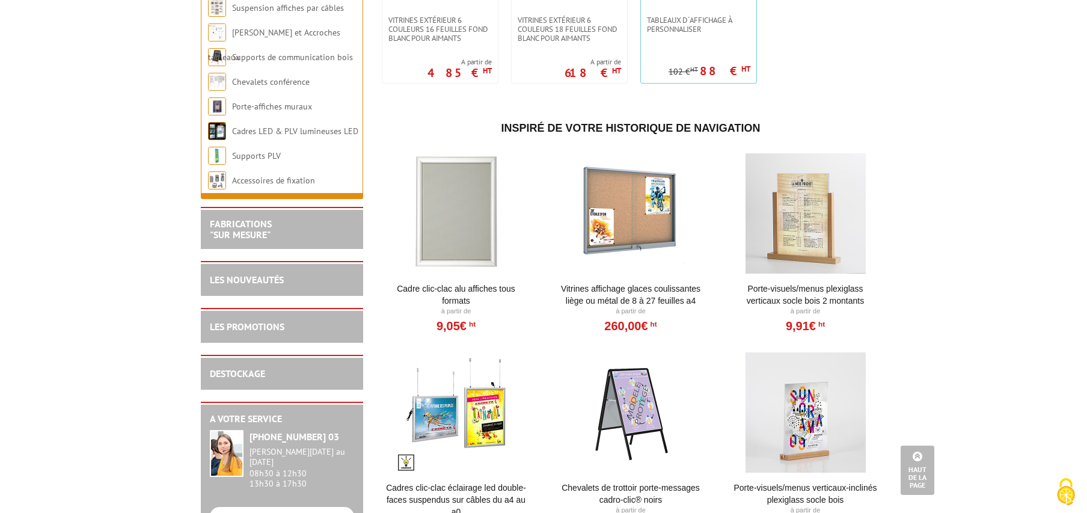
scroll to position [1042, 0]
